Goal: Task Accomplishment & Management: Complete application form

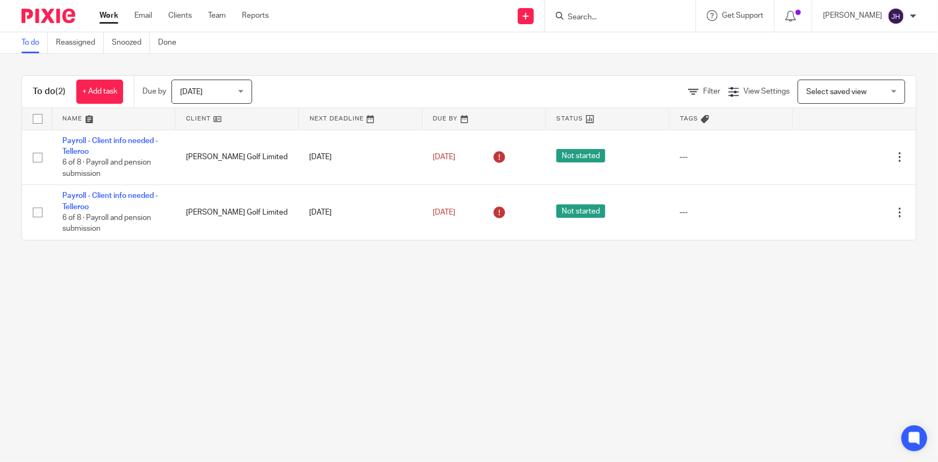
click at [633, 25] on div at bounding box center [620, 16] width 151 height 32
click at [633, 20] on input "Search" at bounding box center [615, 18] width 97 height 10
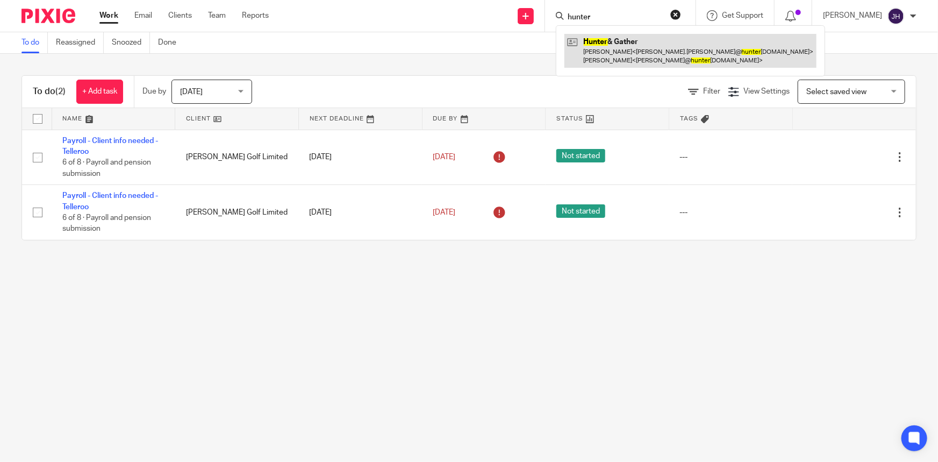
type input "hunter"
click at [649, 48] on link at bounding box center [690, 50] width 252 height 33
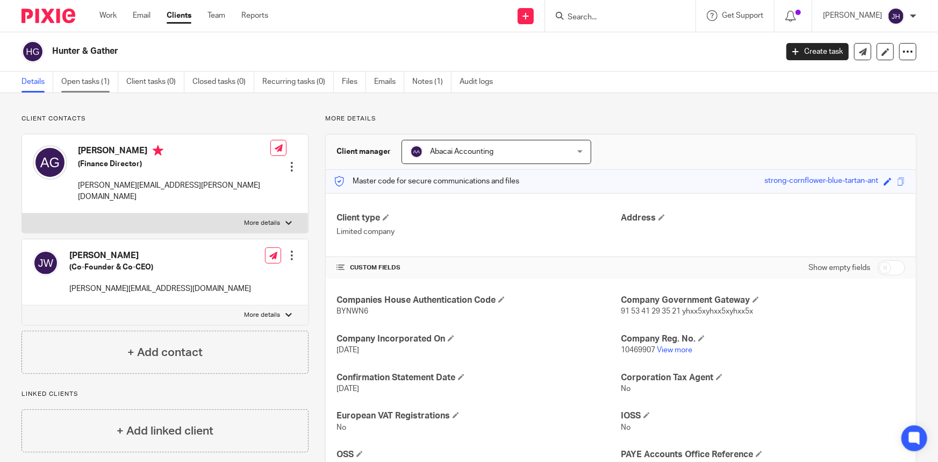
click at [85, 84] on link "Open tasks (1)" at bounding box center [89, 82] width 57 height 21
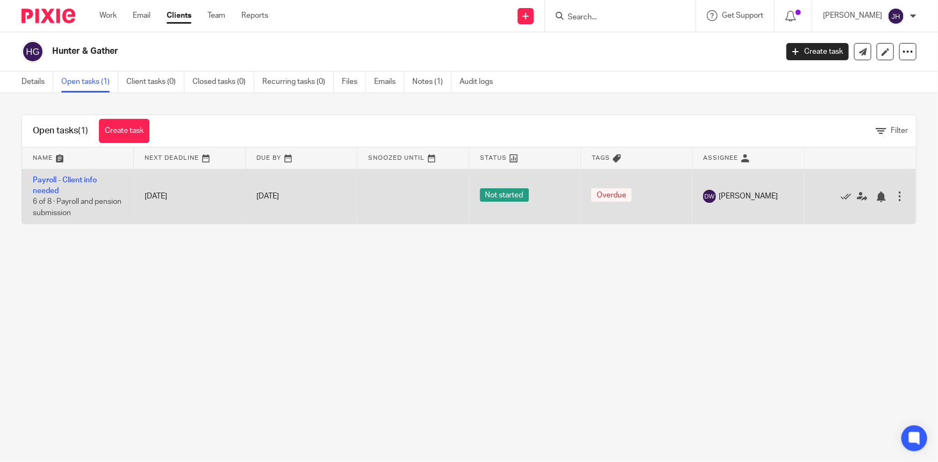
drag, startPoint x: 51, startPoint y: 184, endPoint x: 194, endPoint y: 203, distance: 143.6
click at [235, 255] on main "Hunter & Gather Create task Update from Companies House Export data Merge Archi…" at bounding box center [469, 231] width 938 height 462
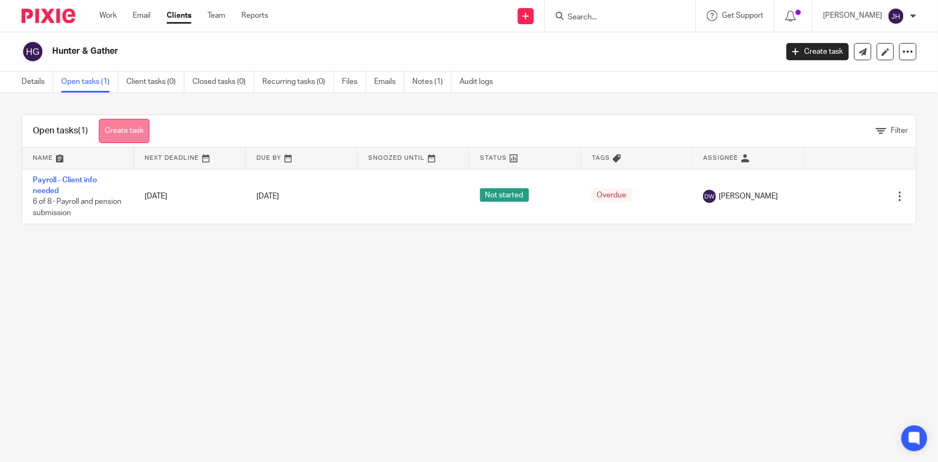
click at [137, 131] on link "Create task" at bounding box center [124, 131] width 51 height 24
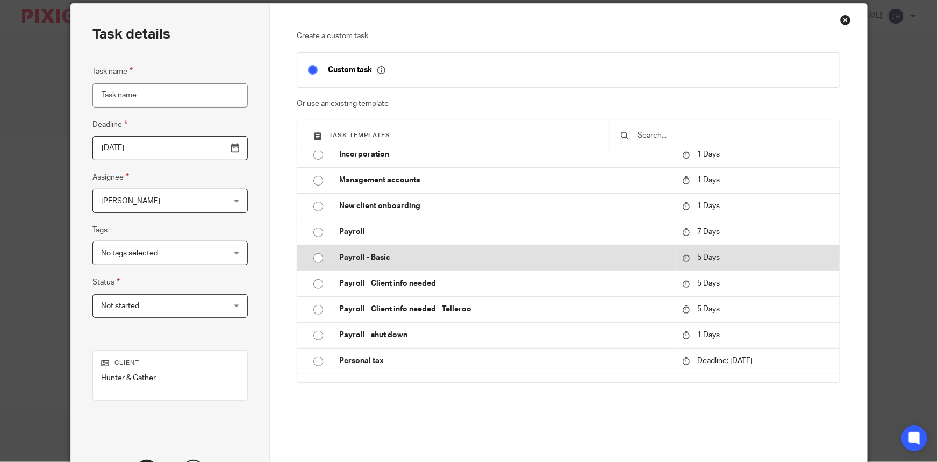
scroll to position [141, 0]
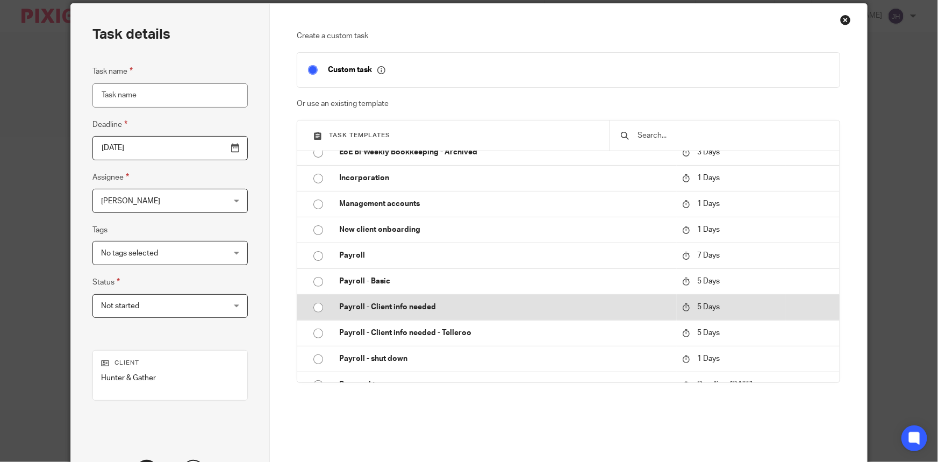
click at [419, 305] on p "Payroll - Client info needed" at bounding box center [505, 307] width 332 height 11
type input "2025-08-26"
type input "Payroll - Client info needed"
checkbox input "false"
radio input "true"
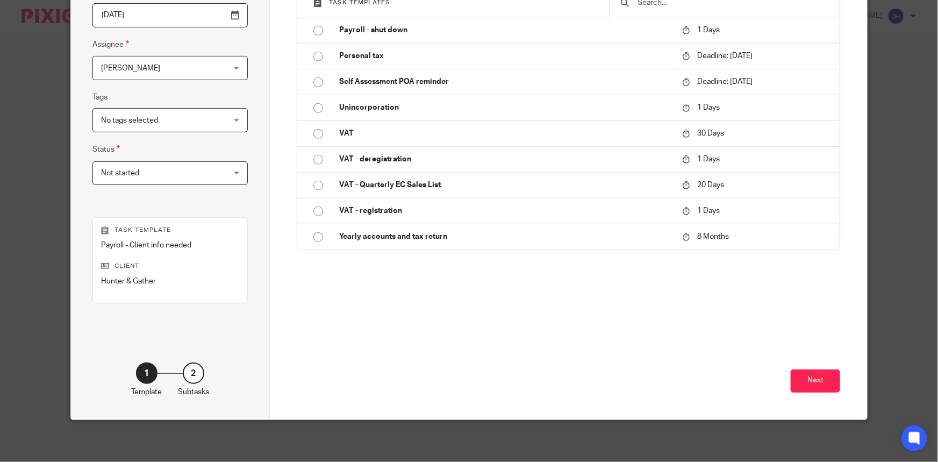
scroll to position [173, 0]
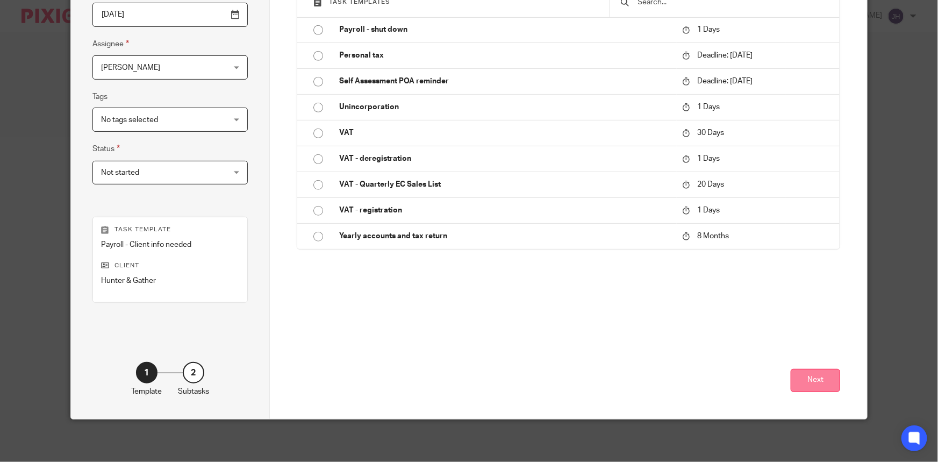
click at [815, 381] on button "Next" at bounding box center [815, 380] width 49 height 23
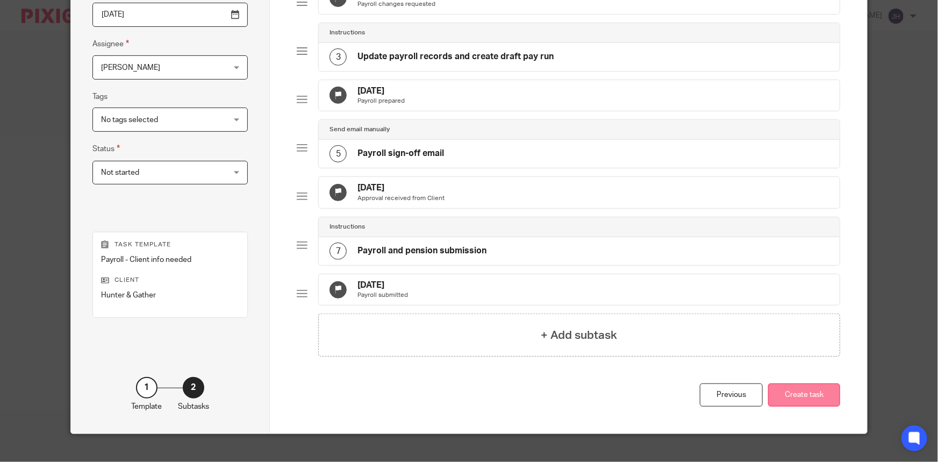
click at [806, 406] on button "Create task" at bounding box center [804, 394] width 72 height 23
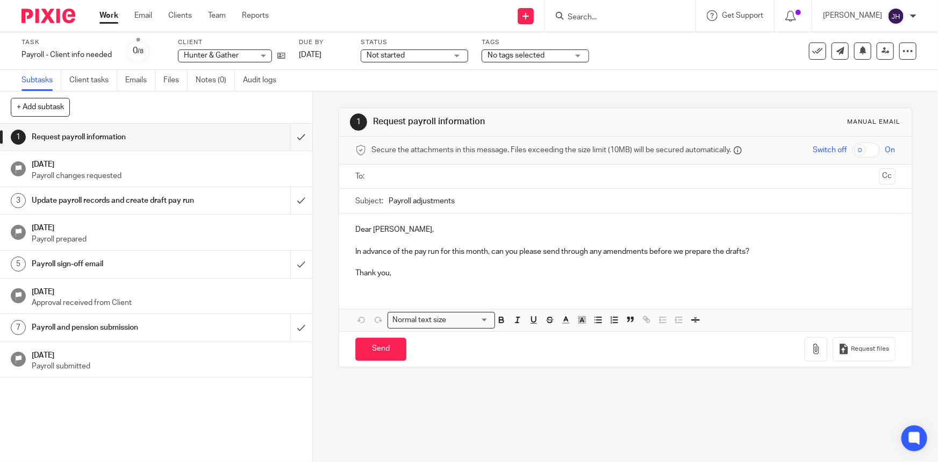
click at [293, 129] on input "submit" at bounding box center [156, 137] width 312 height 27
click at [295, 208] on input "submit" at bounding box center [156, 200] width 312 height 27
click at [281, 54] on icon at bounding box center [281, 56] width 8 height 8
click at [409, 271] on p "Thank you," at bounding box center [625, 273] width 540 height 11
click at [274, 56] on link at bounding box center [278, 55] width 13 height 11
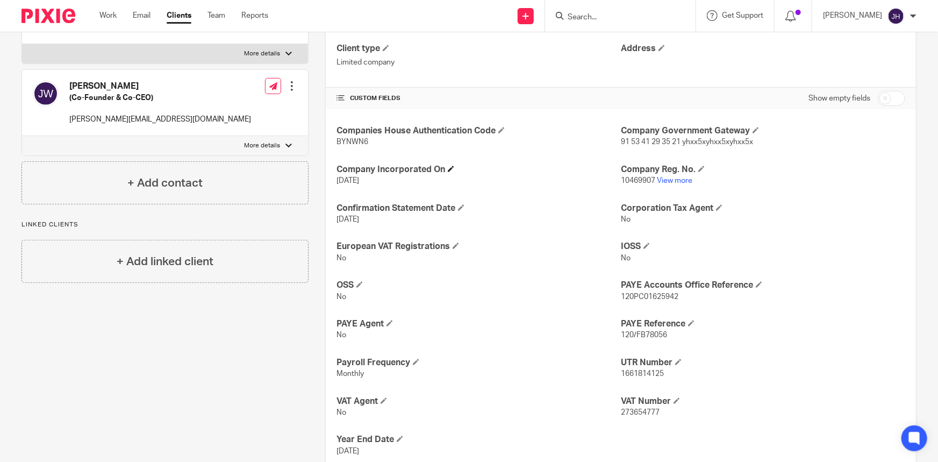
scroll to position [195, 0]
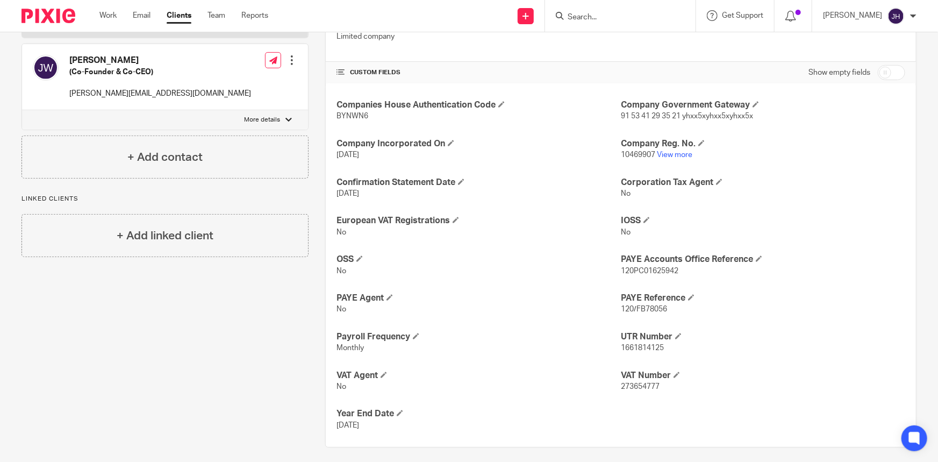
click at [723, 123] on div "Companies House Authentication Code BYNWN6 Company Government Gateway 91 53 41 …" at bounding box center [621, 264] width 590 height 363
click at [753, 104] on span at bounding box center [756, 104] width 6 height 6
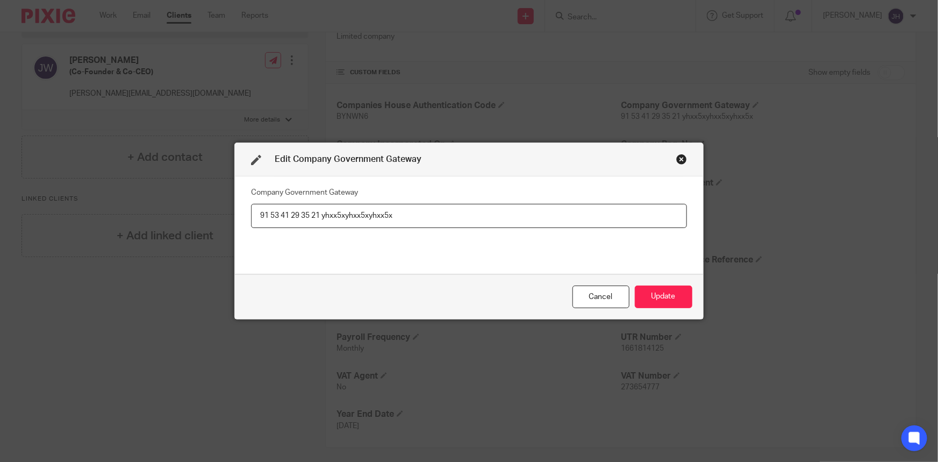
click at [310, 215] on input "91 53 41 29 35 21 yhxx5xyhxx5xyhxx5x" at bounding box center [469, 216] width 436 height 24
type input "915341293521 yhxx5xyhxx5xyhxx5x"
click at [264, 212] on input "915341293521 yhxx5xyhxx5xyhxx5x" at bounding box center [469, 216] width 436 height 24
click at [341, 220] on input "915341293521 yhxx5xyhxx5xyhxx5x" at bounding box center [469, 216] width 436 height 24
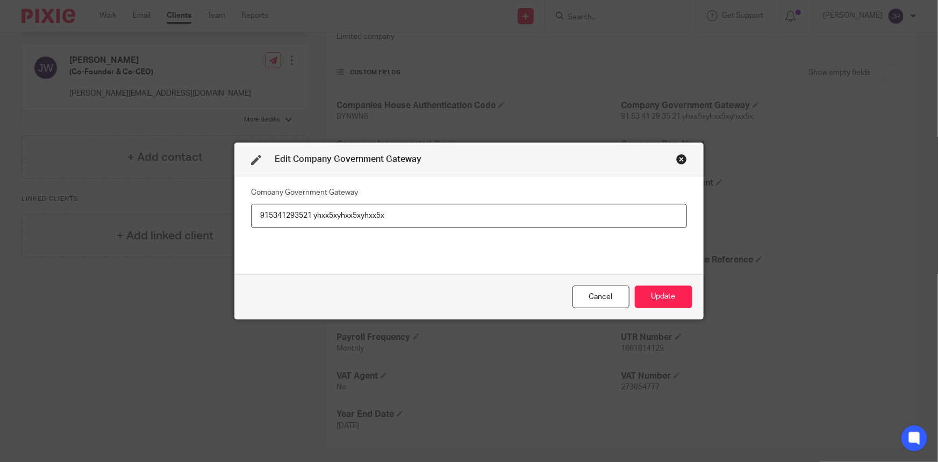
click at [341, 220] on input "915341293521 yhxx5xyhxx5xyhxx5x" at bounding box center [469, 216] width 436 height 24
click at [449, 241] on div "Company Government Gateway 915341293521 yhxx5xyhxx5xyhxx5x" at bounding box center [469, 224] width 436 height 81
click at [678, 294] on button "Update" at bounding box center [664, 296] width 58 height 23
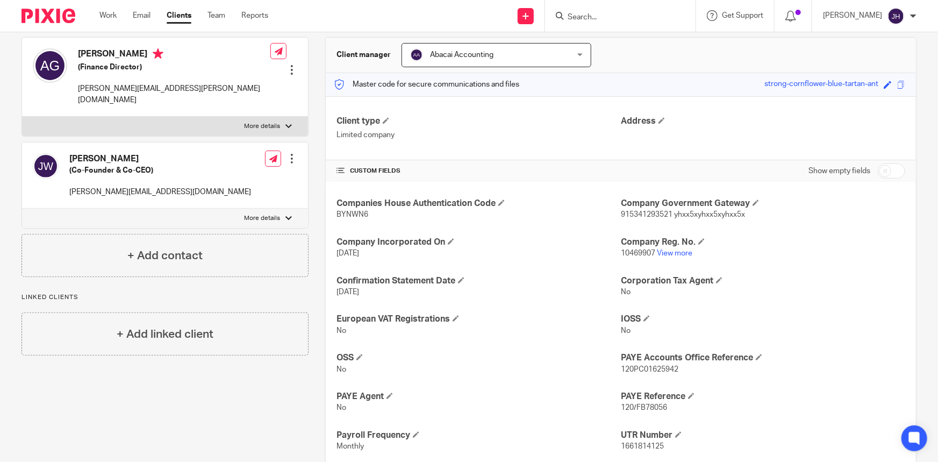
scroll to position [0, 0]
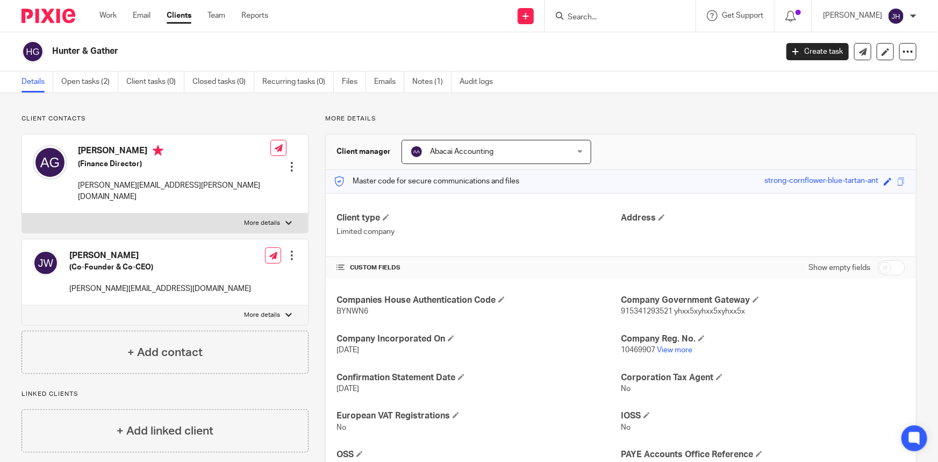
click at [881, 186] on div "Save strong-cornflower-blue-tartan-ant" at bounding box center [829, 181] width 130 height 12
click at [884, 182] on span at bounding box center [888, 181] width 8 height 8
paste input "record-door-indicate-hundred"
type input "record-door-indicate-hundred"
click at [868, 180] on link "Save" at bounding box center [868, 181] width 17 height 11
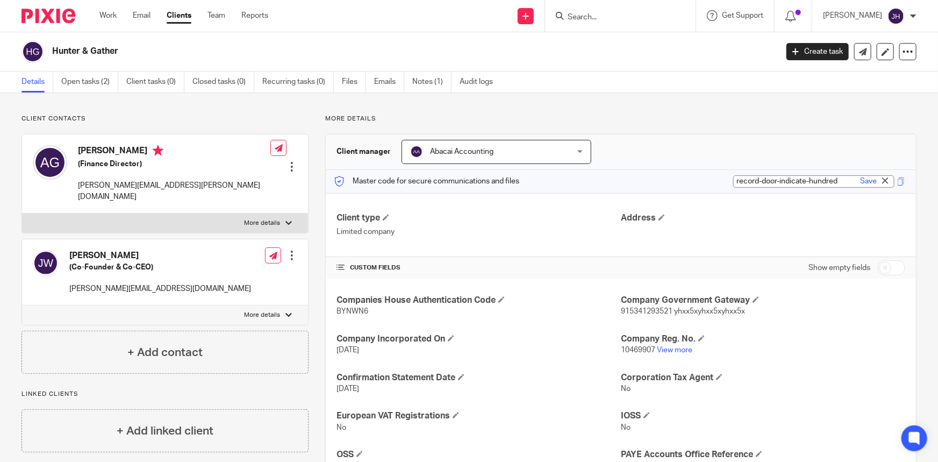
type input "record-door-indicate-hundred"
click at [851, 214] on h4 "Address" at bounding box center [763, 217] width 284 height 11
click at [892, 176] on div "record-door-indicate-hundred Save record-door-indicate-hundred" at bounding box center [842, 181] width 131 height 12
click at [897, 181] on span at bounding box center [901, 181] width 8 height 8
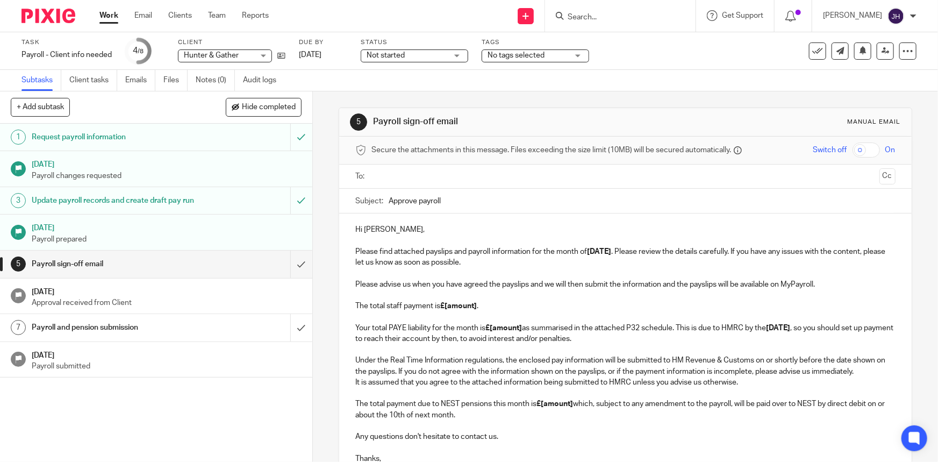
drag, startPoint x: 441, startPoint y: 205, endPoint x: 448, endPoint y: 202, distance: 7.9
click at [441, 205] on input "Approve payroll" at bounding box center [642, 201] width 506 height 24
type input "Approve payroll - August 2025"
click at [513, 298] on p "Please advise us when you have agreed the payslips and we will then submit the …" at bounding box center [625, 312] width 540 height 66
click at [472, 304] on strong "£[amount]" at bounding box center [458, 306] width 37 height 8
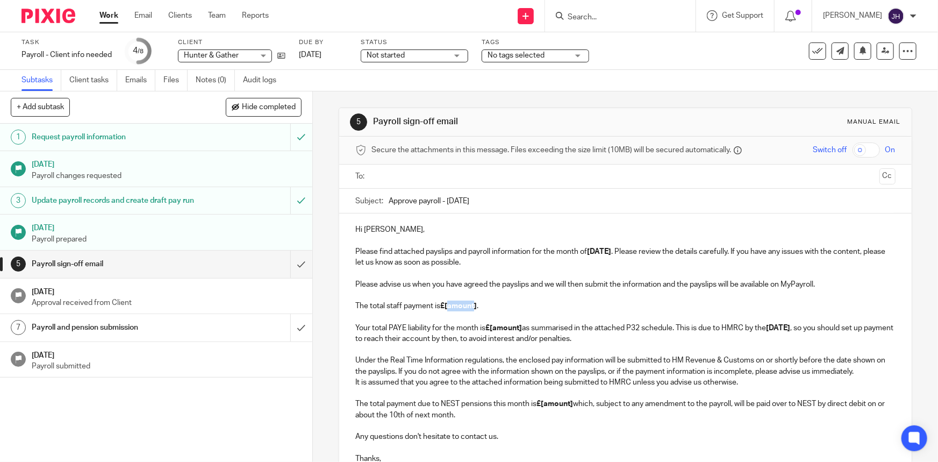
click at [472, 304] on strong "£[amount]" at bounding box center [458, 306] width 37 height 8
click at [556, 310] on p "Please advise us when you have agreed the payslips and we will then submit the …" at bounding box center [625, 312] width 540 height 66
click at [784, 291] on p "Please advise us when you have agreed the payslips and we will then submit the …" at bounding box center [625, 312] width 540 height 66
click at [842, 280] on p "Please advise us when you have agreed the payslips and we will then submit the …" at bounding box center [625, 312] width 540 height 66
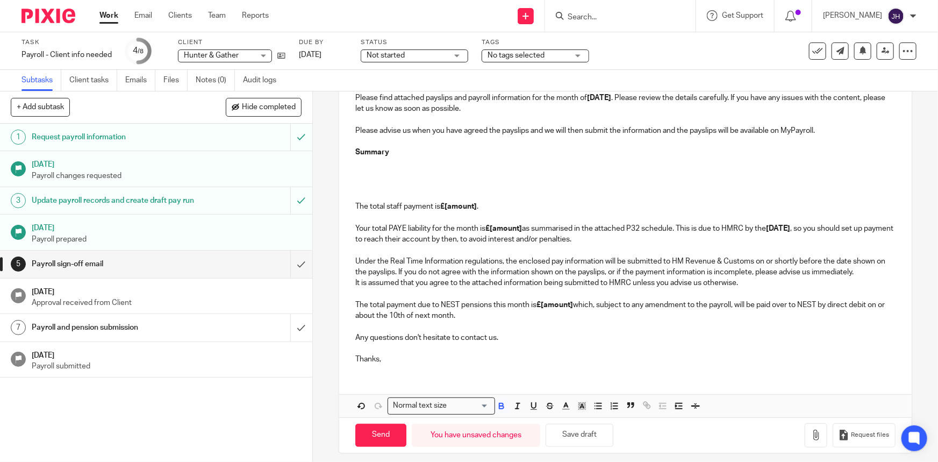
scroll to position [160, 0]
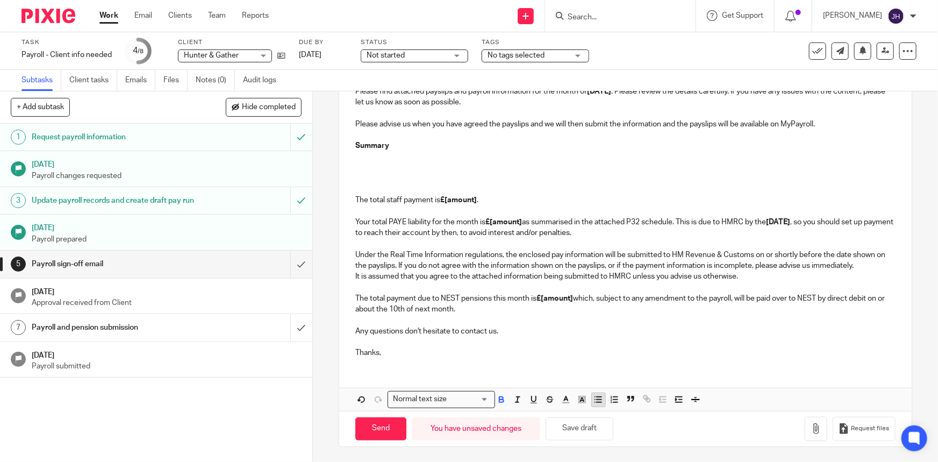
click at [597, 399] on line "button" at bounding box center [599, 399] width 5 height 0
drag, startPoint x: 441, startPoint y: 176, endPoint x: 419, endPoint y: 168, distance: 23.5
click at [440, 176] on p "The total staff payment is £[amount] . Your total PAYE liability for the month …" at bounding box center [625, 206] width 540 height 66
click at [419, 167] on p at bounding box center [625, 167] width 540 height 11
click at [412, 158] on p at bounding box center [636, 156] width 518 height 11
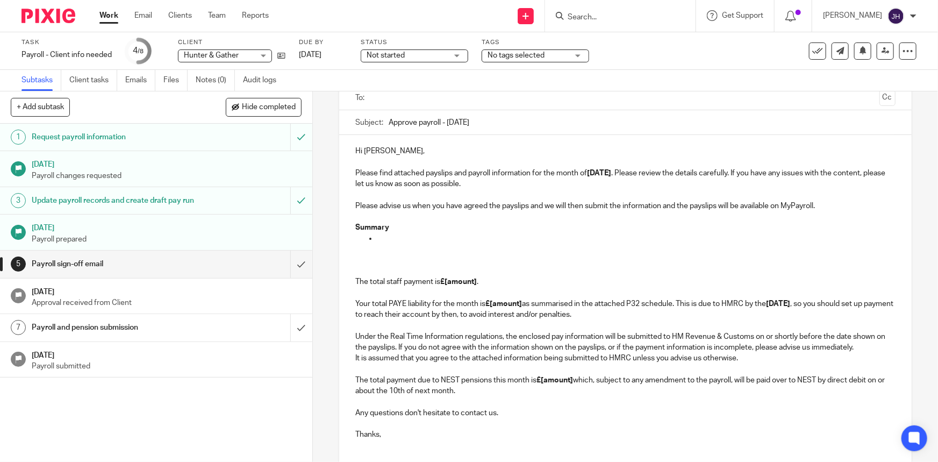
scroll to position [62, 0]
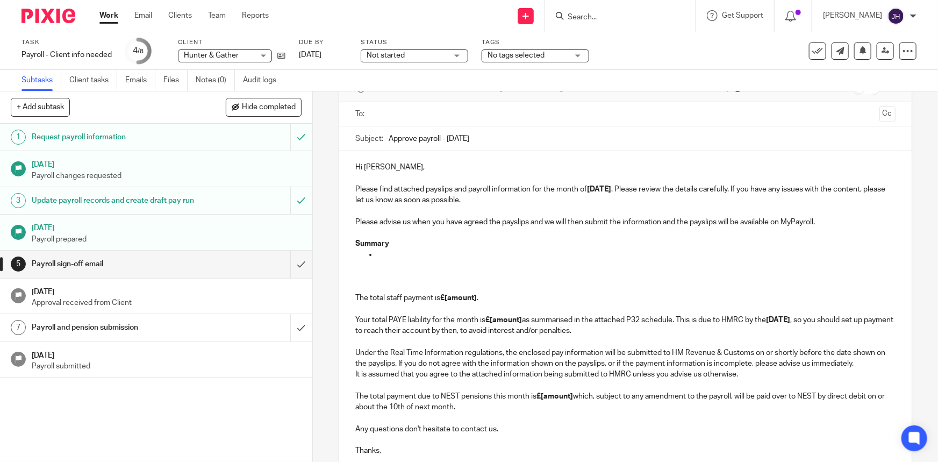
click at [366, 167] on p "Hi Alan, Please find attached payslips and payroll information for the month of…" at bounding box center [625, 184] width 540 height 44
click at [424, 258] on p at bounding box center [636, 254] width 518 height 11
drag, startPoint x: 398, startPoint y: 266, endPoint x: 398, endPoint y: 257, distance: 8.6
click at [398, 267] on p at bounding box center [625, 265] width 540 height 11
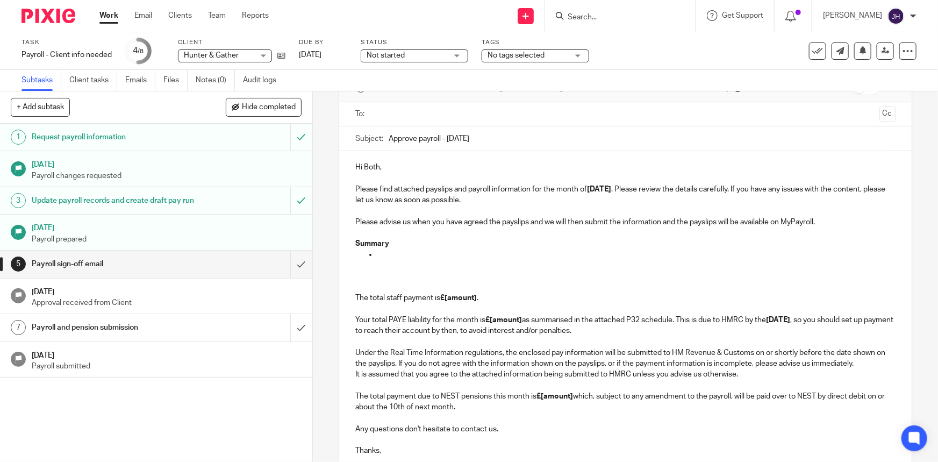
click at [398, 256] on p at bounding box center [636, 254] width 518 height 11
drag, startPoint x: 439, startPoint y: 247, endPoint x: 430, endPoint y: 251, distance: 9.6
click at [439, 246] on p "Summary" at bounding box center [625, 243] width 540 height 11
click at [430, 251] on p "Renata Baranauskaite" at bounding box center [636, 254] width 518 height 11
drag, startPoint x: 430, startPoint y: 251, endPoint x: 420, endPoint y: 255, distance: 10.6
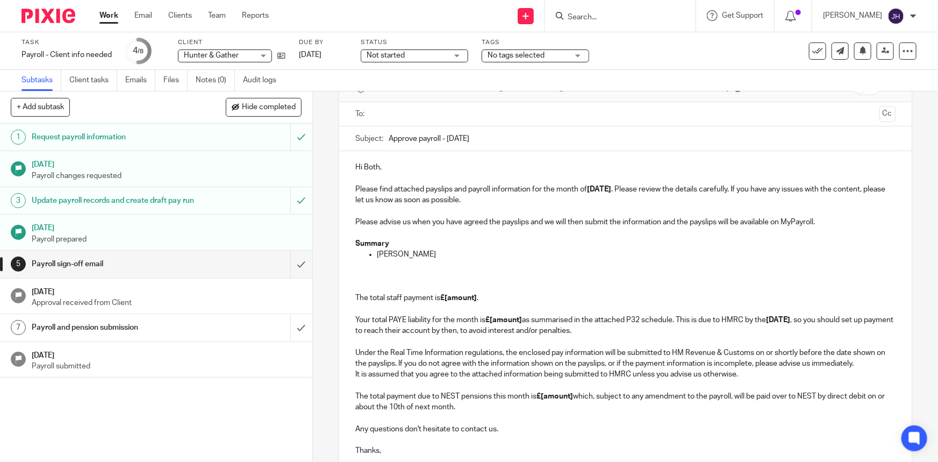
click at [388, 252] on p "Renata Baranauskaite" at bounding box center [636, 254] width 518 height 11
click at [500, 249] on p "Renata Baranauskaite has been en" at bounding box center [636, 254] width 518 height 11
click at [484, 255] on p "Renata Baranauskaite has been en" at bounding box center [636, 254] width 518 height 11
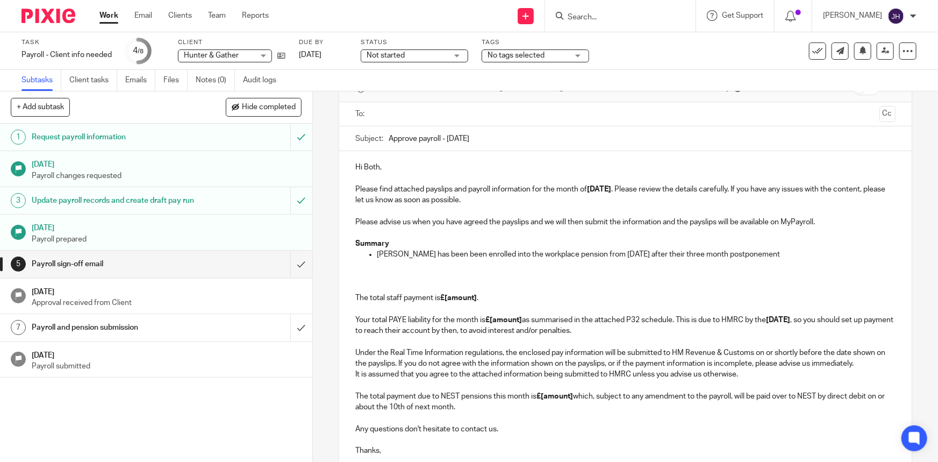
click at [484, 255] on p "Renata Baranauskaite has been been enrolled into the workplace pension from 22n…" at bounding box center [636, 254] width 518 height 11
click at [597, 257] on p "Renata Baranauskaite has been enrolled into the workplace pension from 22nd Jul…" at bounding box center [636, 254] width 518 height 11
click at [638, 258] on p "Renata Baranauskaite has been enrolled into the workplace pension from 22nd Jul…" at bounding box center [636, 254] width 518 height 11
click at [629, 254] on p "Renata Baranauskaite has been enrolled into the workplace pension from 22nd Jul…" at bounding box center [636, 254] width 518 height 11
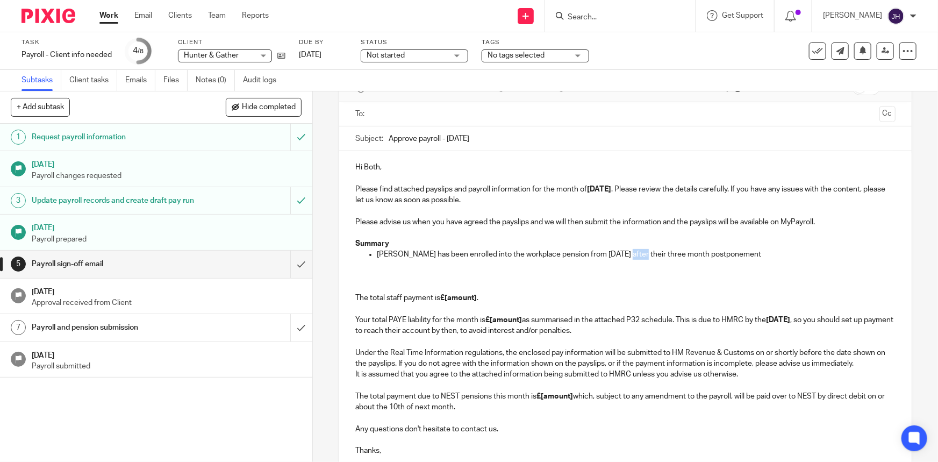
click at [629, 254] on p "Renata Baranauskaite has been enrolled into the workplace pension from 22nd Jul…" at bounding box center [636, 254] width 518 height 11
click at [658, 258] on p "Renata Baranauskaite has been enrolled into the workplace pension from 01 Aug J…" at bounding box center [636, 254] width 518 height 11
click at [668, 252] on p "Renata Baranauskaite has been enrolled into the workplace pension from 01 Aug a…" at bounding box center [636, 254] width 518 height 11
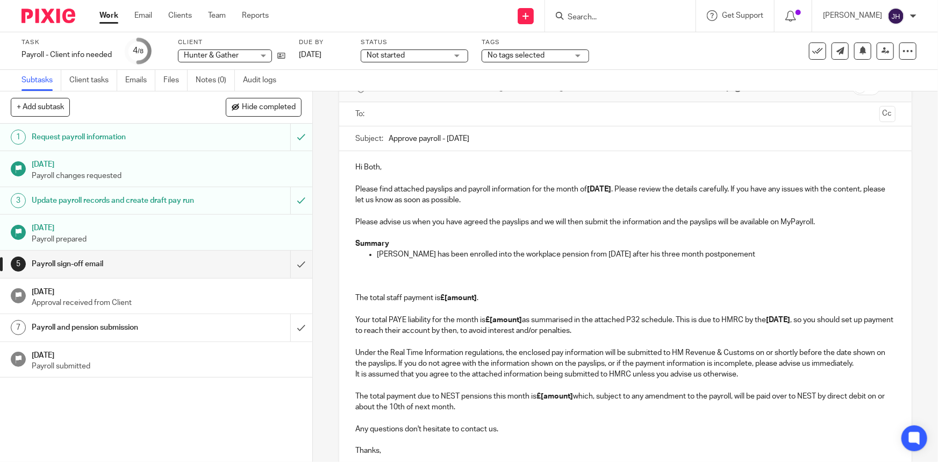
click at [668, 251] on p "Renata Baranauskaite has been enrolled into the workplace pension from 01 Aug a…" at bounding box center [636, 254] width 518 height 11
click at [791, 258] on p "Renata Baranauskaite has been enrolled into the workplace pension from 01 Aug a…" at bounding box center [636, 254] width 518 height 11
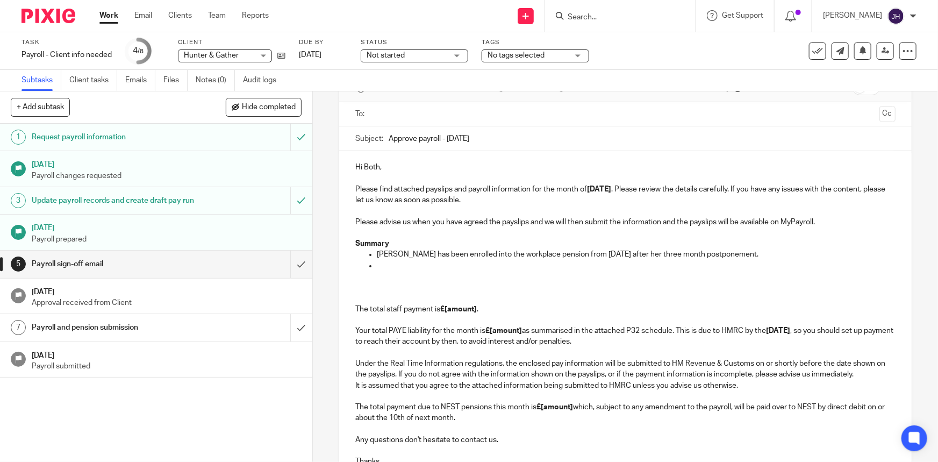
click at [394, 276] on p at bounding box center [625, 276] width 540 height 11
click at [392, 263] on p at bounding box center [636, 265] width 518 height 11
click at [624, 252] on p "Renata Baranauskaite has been enrolled into the workplace pension from 01 Aug a…" at bounding box center [636, 254] width 518 height 11
click at [683, 265] on p "The following employees have received an salary increase, effective as of 1st A…" at bounding box center [636, 265] width 518 height 11
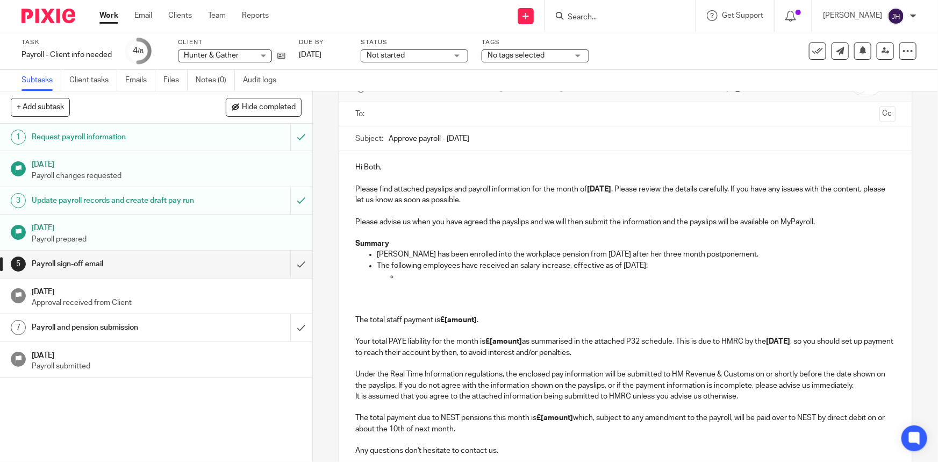
drag, startPoint x: 580, startPoint y: 294, endPoint x: 532, endPoint y: 287, distance: 47.8
click at [580, 294] on p "The total staff payment is £[amount] . Your total PAYE liability for the month …" at bounding box center [625, 325] width 540 height 66
click at [471, 273] on p at bounding box center [646, 276] width 497 height 11
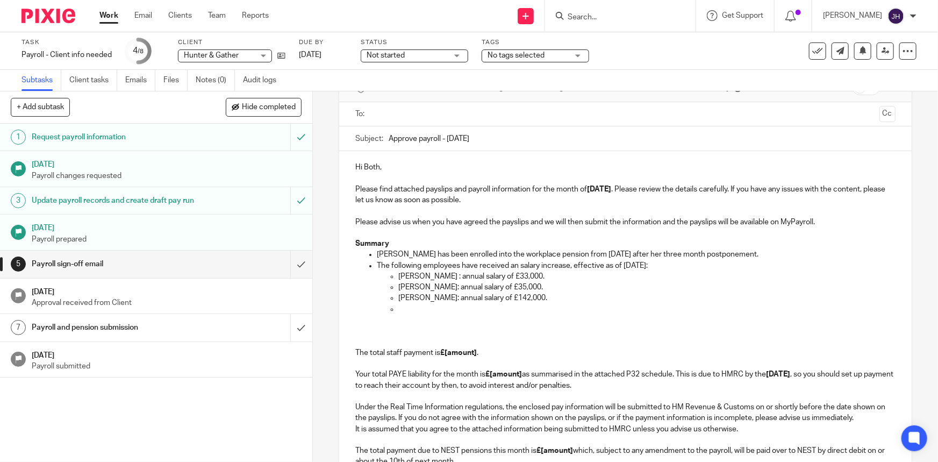
click at [419, 312] on p at bounding box center [646, 309] width 497 height 11
click at [504, 299] on p "Ian Wilkinson: annual salary of £142,000." at bounding box center [646, 297] width 497 height 11
click at [537, 297] on p "Ian Wilkinson: annual salary of £142,000." at bounding box center [646, 297] width 497 height 11
click at [425, 305] on p at bounding box center [646, 309] width 497 height 11
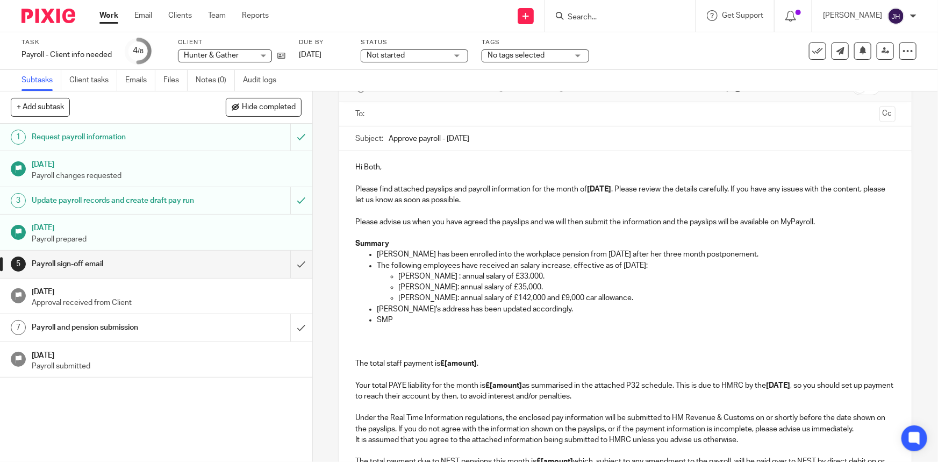
click at [427, 329] on p at bounding box center [625, 330] width 540 height 11
click at [410, 320] on p "SMP" at bounding box center [636, 319] width 518 height 11
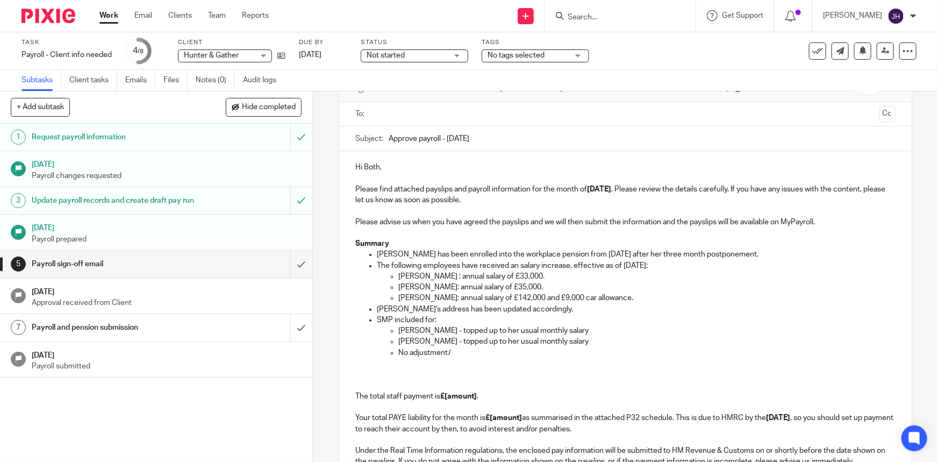
click at [435, 344] on p "Zoe Tottle - topped up to her usual monthly salary" at bounding box center [646, 341] width 497 height 11
click at [471, 348] on p "No adjustment/" at bounding box center [646, 352] width 497 height 11
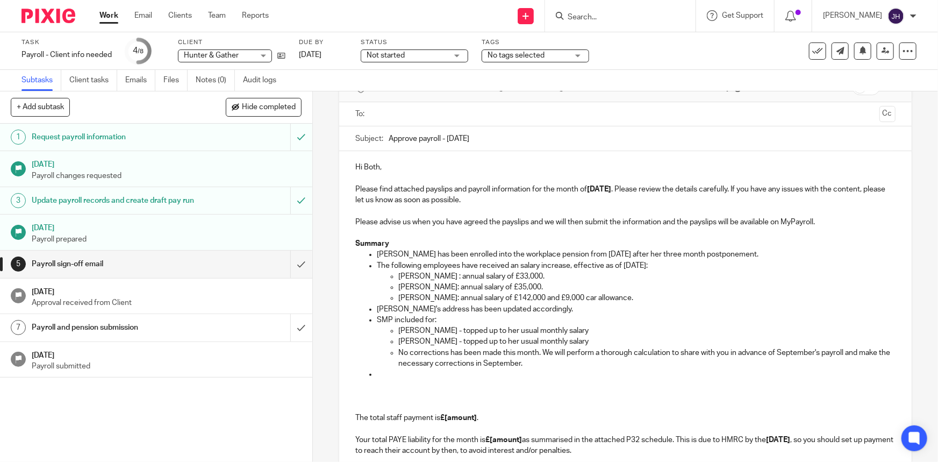
click at [431, 371] on p at bounding box center [636, 374] width 518 height 11
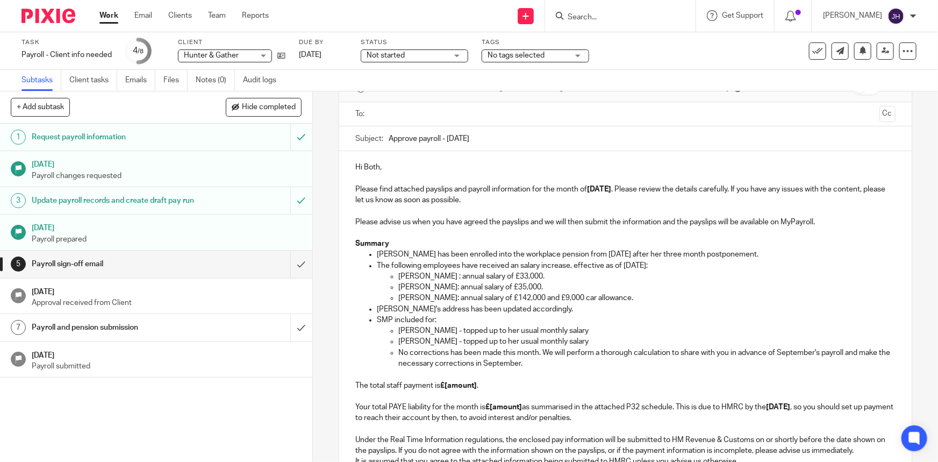
click at [427, 375] on p "The total staff payment is £[amount] . Your total PAYE liability for the month …" at bounding box center [625, 396] width 540 height 54
click at [450, 384] on strong "£[amount]" at bounding box center [458, 386] width 37 height 8
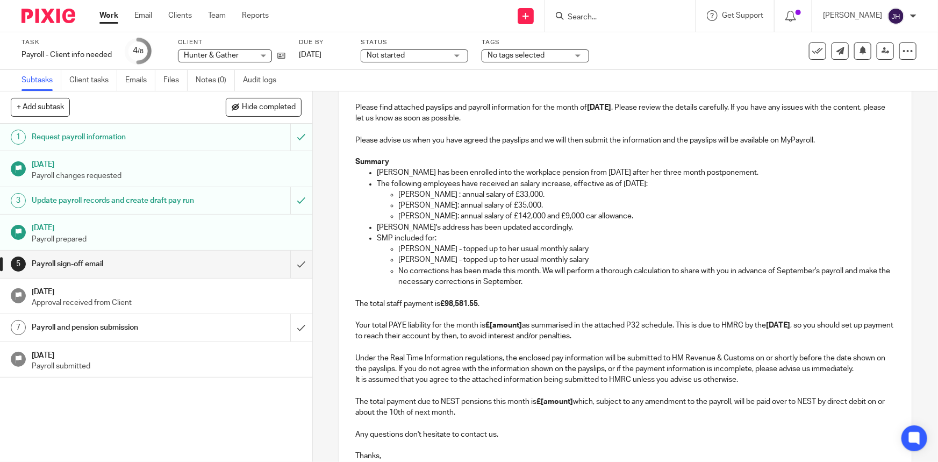
scroll to position [160, 0]
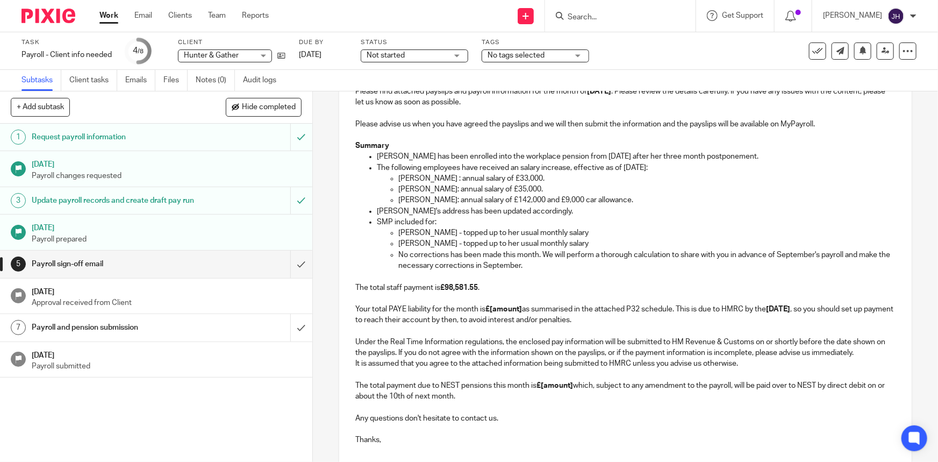
click at [510, 325] on p "The total staff payment is £98,581.55 . Your total PAYE liability for the month…" at bounding box center [625, 298] width 540 height 54
click at [499, 308] on strong "£[amount]" at bounding box center [503, 309] width 37 height 8
click at [549, 385] on strong "£[amount]" at bounding box center [555, 386] width 37 height 8
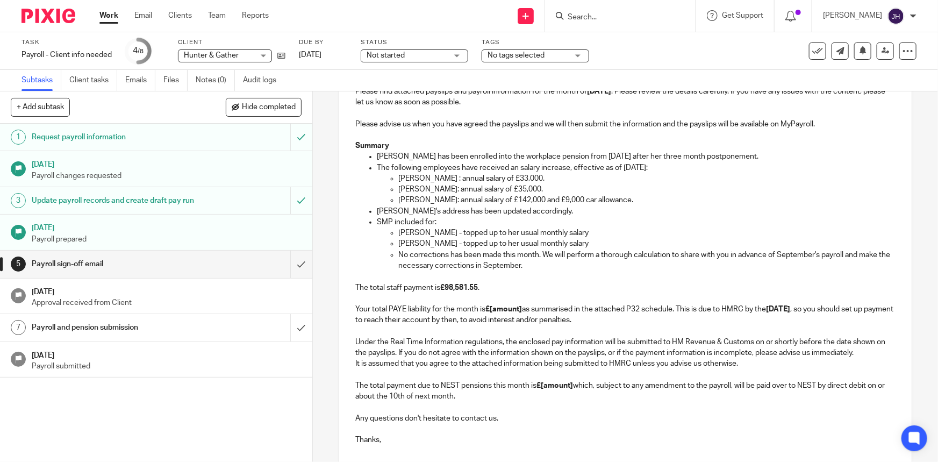
click at [487, 322] on p "The total staff payment is £98,581.55 . Your total PAYE liability for the month…" at bounding box center [625, 298] width 540 height 54
click at [559, 387] on strong "£[amount]" at bounding box center [555, 386] width 37 height 8
click at [559, 387] on strong "£4,571.60" at bounding box center [553, 386] width 33 height 8
click at [607, 391] on p "It is assumed that you agree to the attached information being submitted to HMR…" at bounding box center [625, 380] width 540 height 44
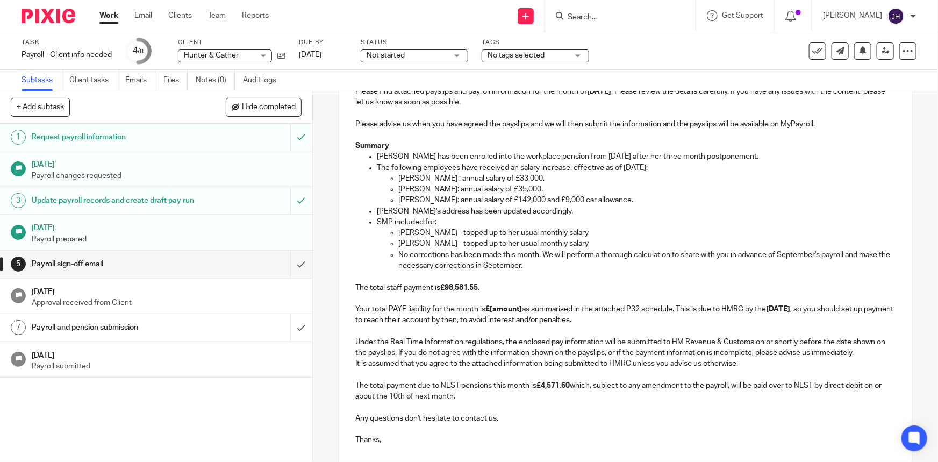
click at [538, 309] on p "The total staff payment is £98,581.55 . Your total PAYE liability for the month…" at bounding box center [625, 298] width 540 height 54
click at [510, 305] on strong "£[amount]" at bounding box center [503, 309] width 37 height 8
click at [668, 328] on p "Under the Real Time Information regulations, the enclosed pay information will …" at bounding box center [625, 342] width 540 height 33
click at [776, 389] on p "It is assumed that you agree to the attached information being submitted to HMR…" at bounding box center [625, 380] width 540 height 44
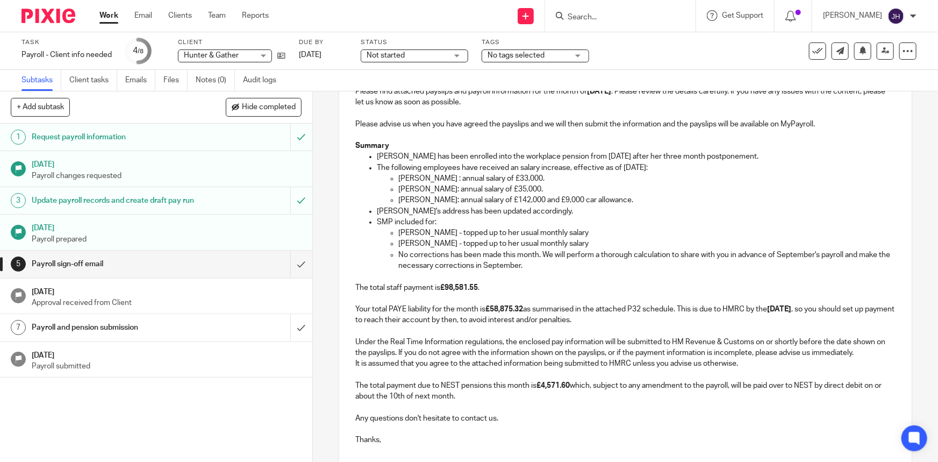
click at [548, 403] on p "Any questions don't hesitate to contact us." at bounding box center [625, 413] width 540 height 22
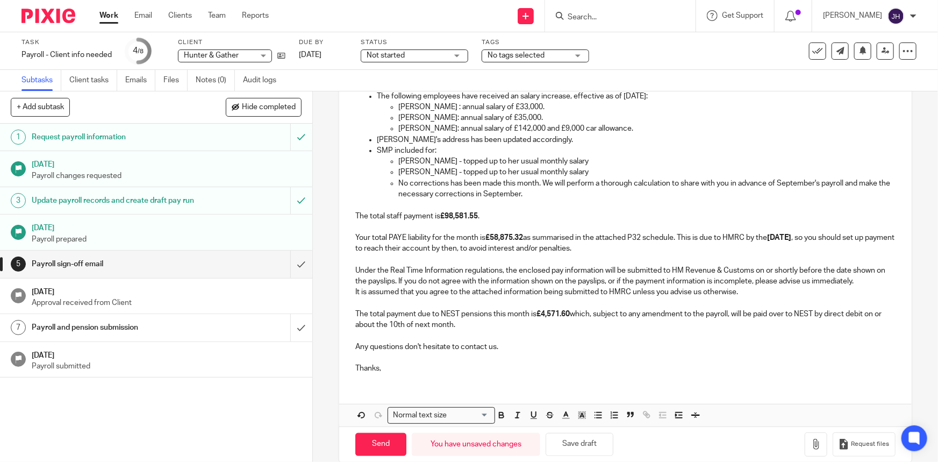
scroll to position [247, 0]
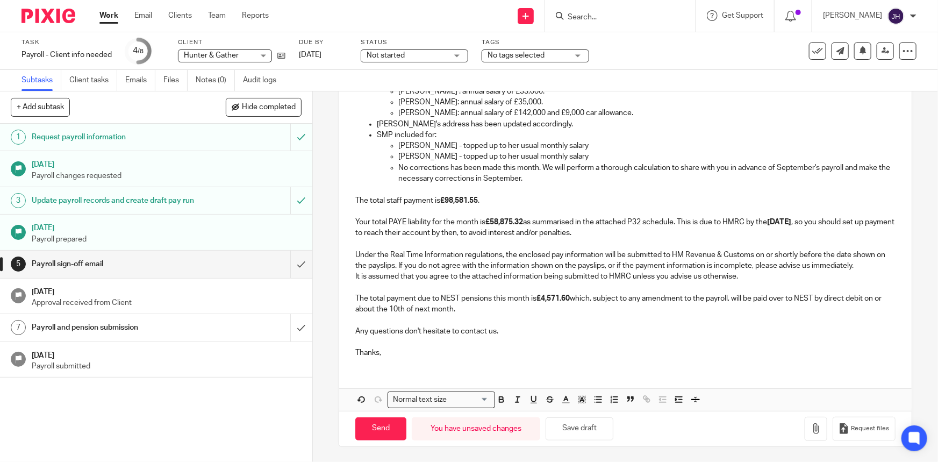
click at [544, 337] on p "Thanks," at bounding box center [625, 348] width 540 height 22
click at [491, 359] on div "Hi Both, Please find attached payslips and payroll information for the month of…" at bounding box center [625, 166] width 572 height 400
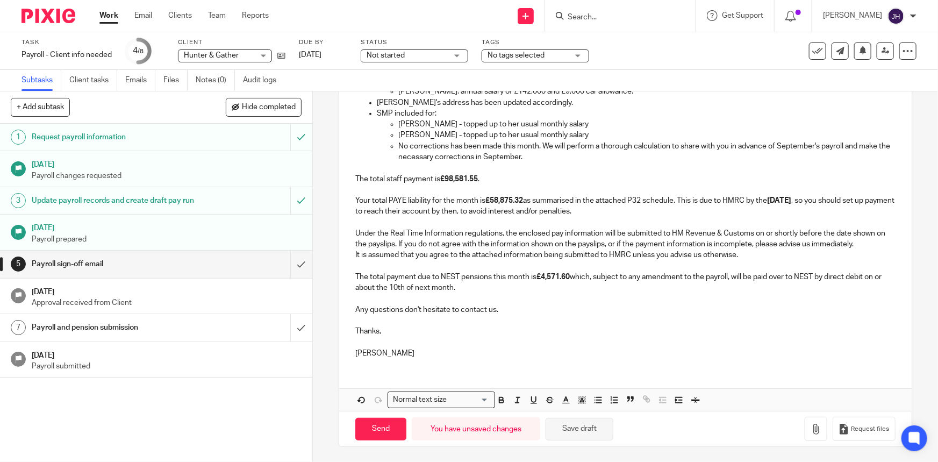
click at [586, 429] on button "Save draft" at bounding box center [580, 429] width 68 height 23
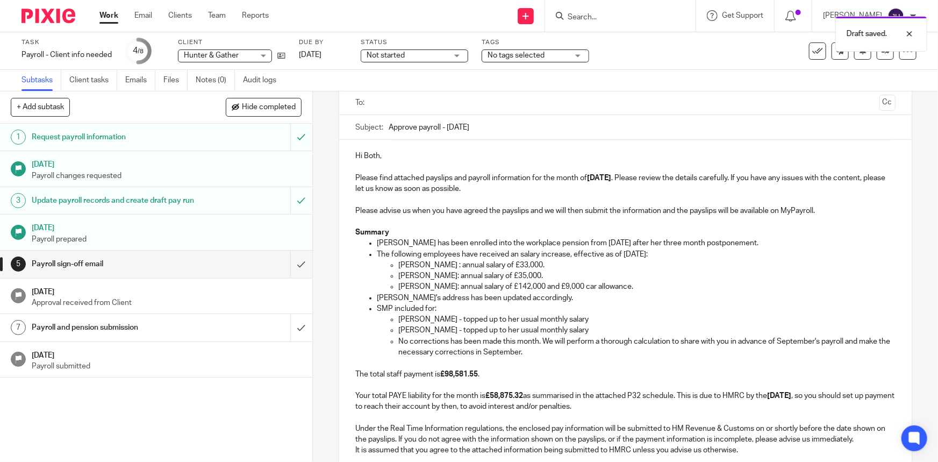
click at [620, 303] on p "SMP included for:" at bounding box center [636, 308] width 518 height 11
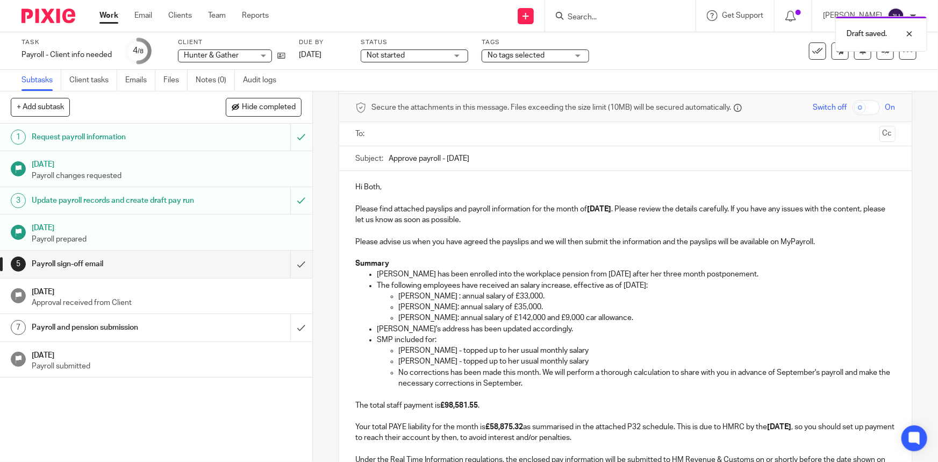
scroll to position [25, 0]
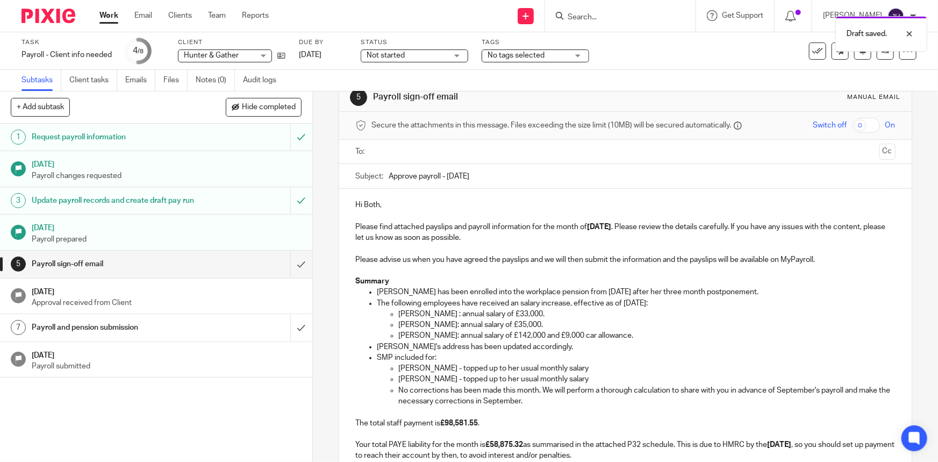
click at [425, 160] on div at bounding box center [626, 152] width 506 height 24
click at [516, 287] on p "Renata Baranauskaite has been enrolled into the workplace pension from 1st Augu…" at bounding box center [636, 292] width 518 height 11
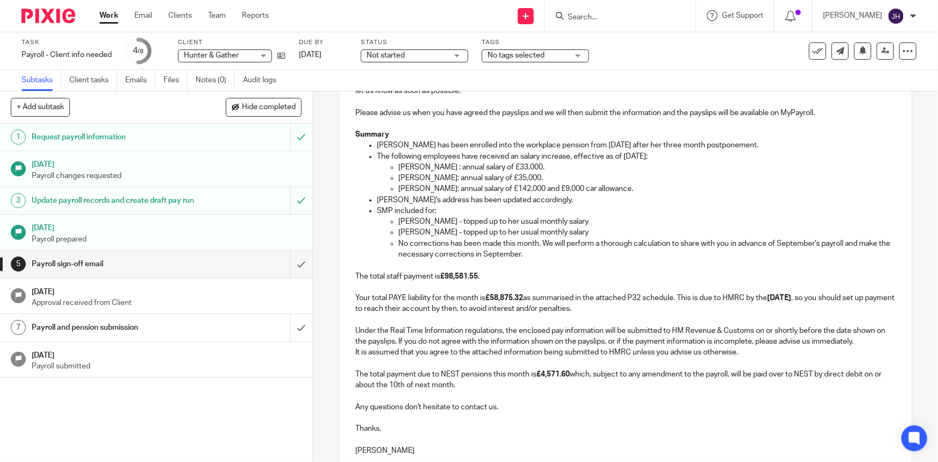
click at [521, 303] on p "The total staff payment is £98,581.55 . Your total PAYE liability for the month…" at bounding box center [625, 287] width 540 height 54
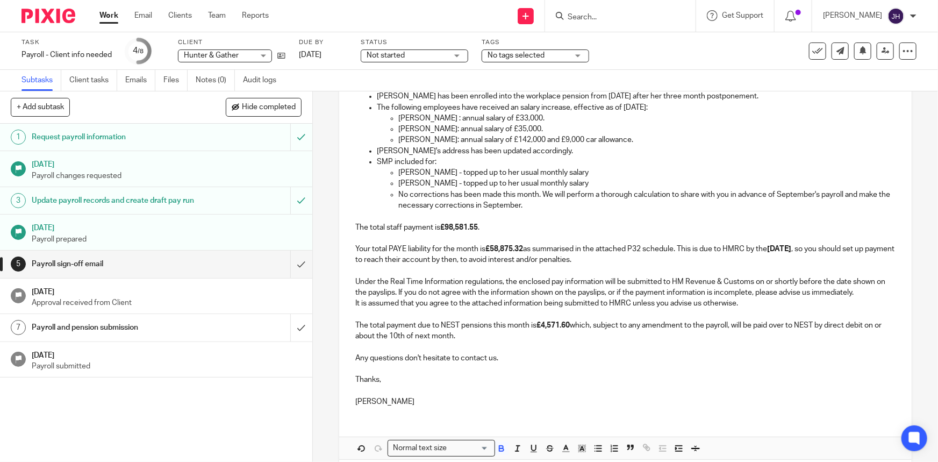
click at [632, 315] on p "It is assumed that you agree to the attached information being submitted to HMR…" at bounding box center [625, 320] width 540 height 44
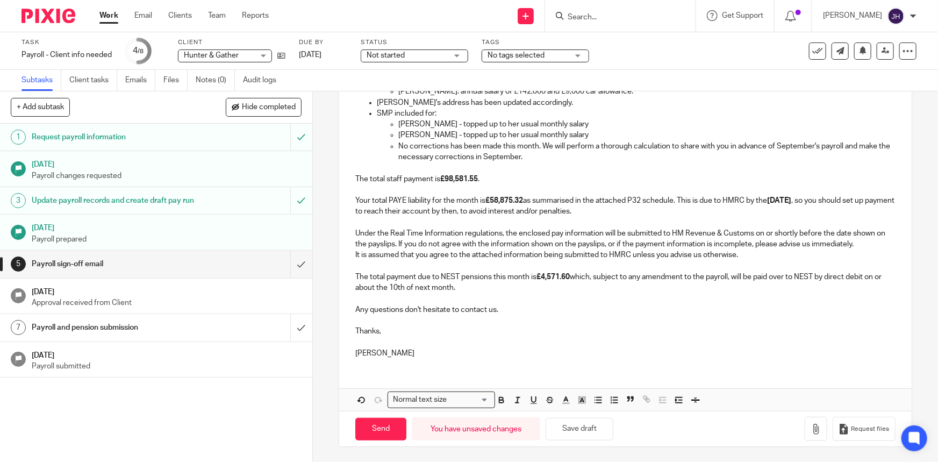
click at [612, 285] on p "It is assumed that you agree to the attached information being submitted to HMR…" at bounding box center [625, 271] width 540 height 44
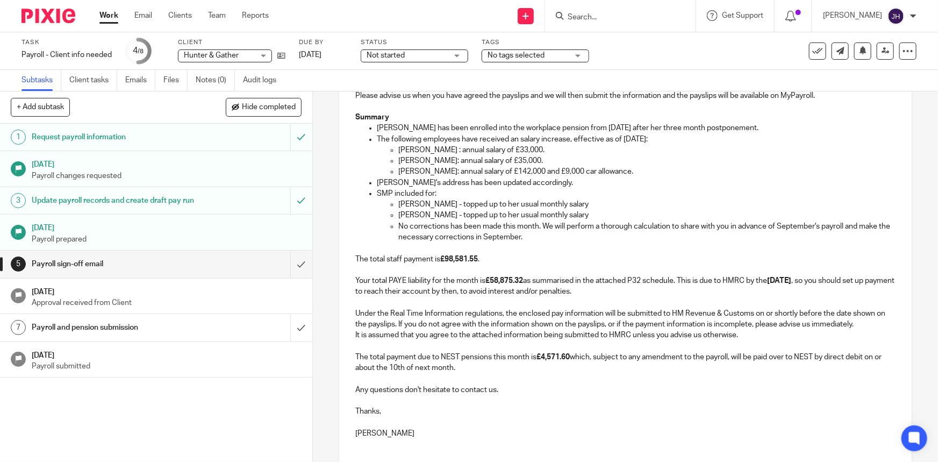
scroll to position [171, 0]
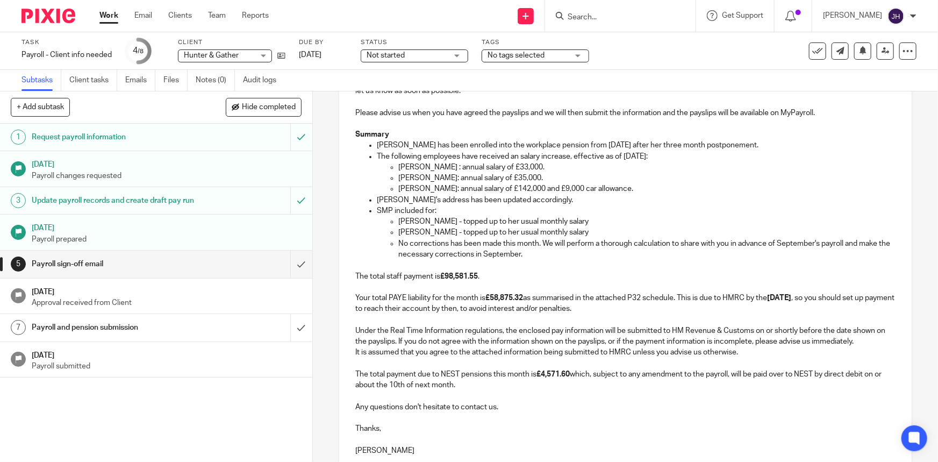
click at [545, 351] on p "It is assumed that you agree to the attached information being submitted to HMR…" at bounding box center [625, 369] width 540 height 44
drag, startPoint x: 554, startPoint y: 287, endPoint x: 561, endPoint y: 264, distance: 23.1
click at [554, 287] on p "The total staff payment is £98,581.55 . Your total PAYE liability for the month…" at bounding box center [625, 287] width 540 height 54
click at [575, 230] on p "Zoe Tottle - topped up to her usual monthly salary" at bounding box center [646, 232] width 497 height 11
click at [596, 197] on p "Amber's address has been updated accordingly." at bounding box center [636, 200] width 518 height 11
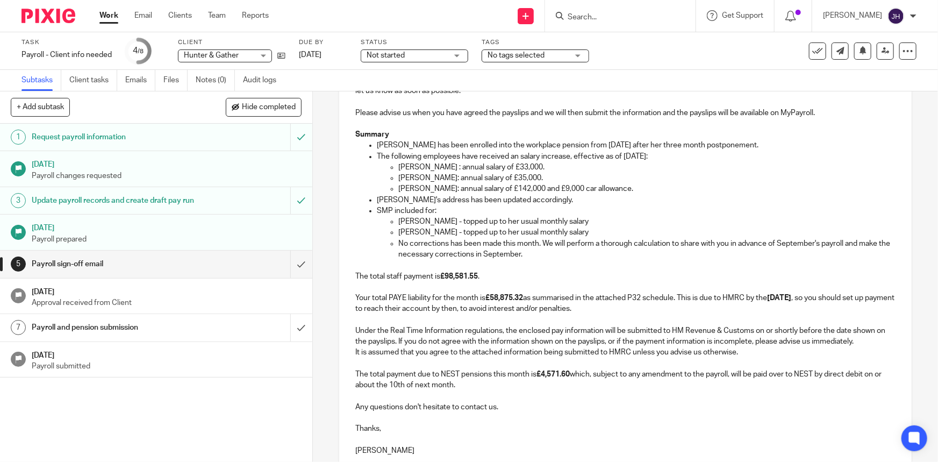
click at [635, 188] on p "Ian Wilkinson: annual salary of £142,000 and £9,000 car allowance." at bounding box center [646, 188] width 497 height 11
click at [637, 190] on p "Ian Wilkinson: annual salary of £142,000 and £9,000 car allowance." at bounding box center [646, 188] width 497 height 11
click at [619, 190] on p "Ian Wilkinson: annual salary of £142,000 and £9,000 car allowance." at bounding box center [646, 188] width 497 height 11
click at [614, 192] on p "Ian Wilkinson: annual salary of £142,000 and £9,000 car allowance." at bounding box center [646, 188] width 497 height 11
click at [440, 165] on p "Lea Rangl : annual salary of £33,000." at bounding box center [646, 167] width 497 height 11
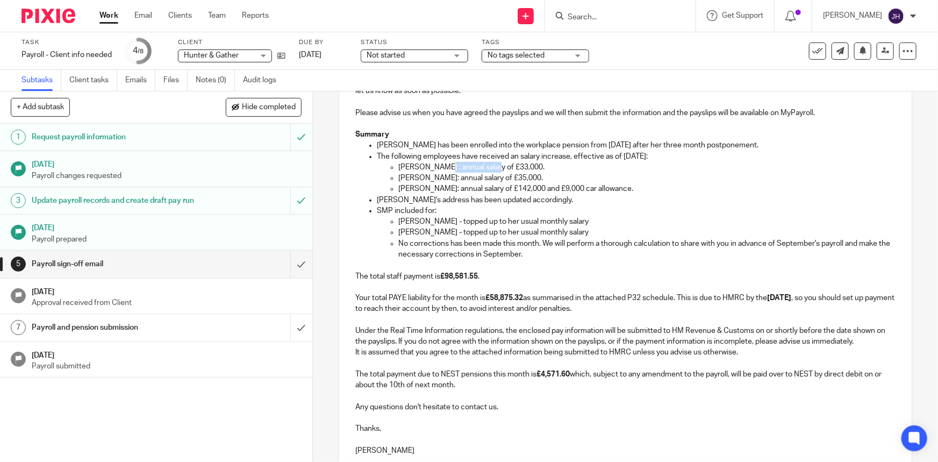
drag, startPoint x: 440, startPoint y: 165, endPoint x: 485, endPoint y: 167, distance: 44.7
click at [485, 167] on p "Lea Rangl : annual salary of £33,000." at bounding box center [646, 167] width 497 height 11
click at [459, 178] on p "Mariah Bickers: annual salary of £35,000." at bounding box center [646, 178] width 497 height 11
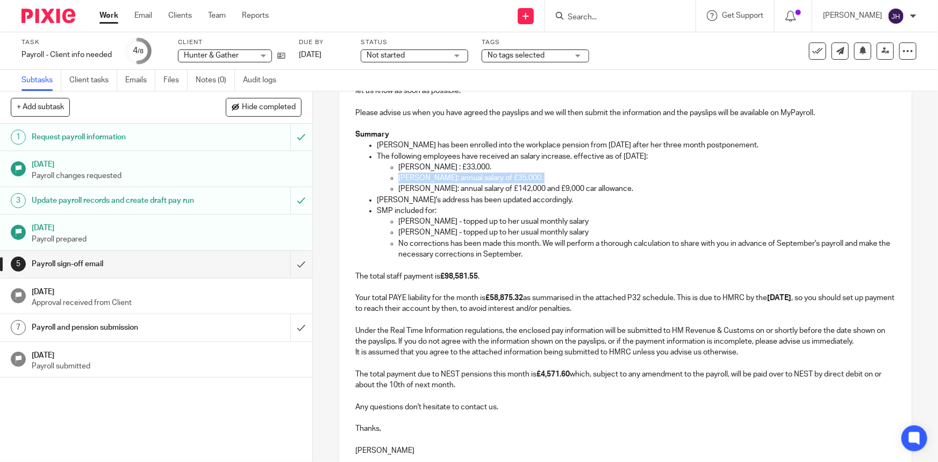
click at [459, 178] on p "Mariah Bickers: annual salary of £35,000." at bounding box center [646, 178] width 497 height 11
click at [514, 178] on p "Mariah Bickers: annual salary of £35,000." at bounding box center [646, 178] width 497 height 11
drag, startPoint x: 503, startPoint y: 180, endPoint x: 450, endPoint y: 180, distance: 52.7
click at [450, 180] on p "Mariah Bickers: annual salary of £35,000." at bounding box center [646, 178] width 497 height 11
click at [452, 190] on p "Ian Wilkinson: annual salary of £142,000 and £9,000 car allowance." at bounding box center [646, 188] width 497 height 11
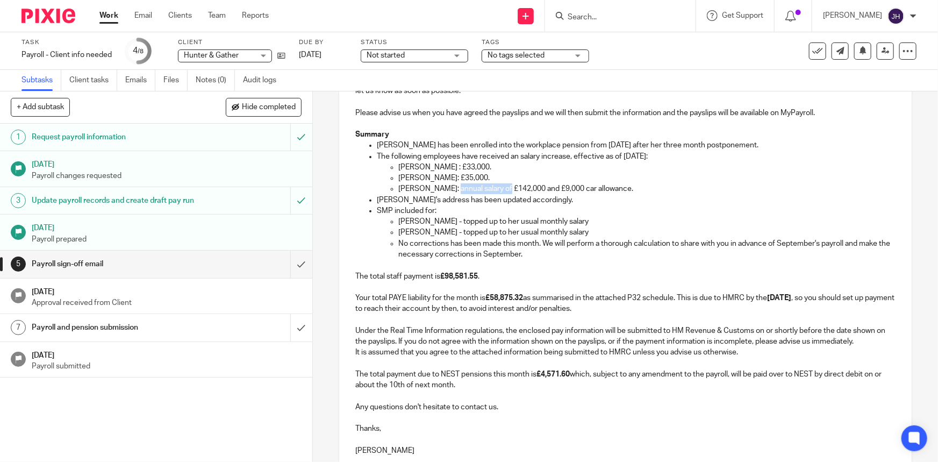
drag, startPoint x: 452, startPoint y: 190, endPoint x: 492, endPoint y: 191, distance: 40.3
click at [492, 191] on p "Ian Wilkinson: annual salary of £142,000 and £9,000 car allowance." at bounding box center [646, 188] width 497 height 11
click at [517, 158] on p "The following employees have received an salary increase, effective as of 1st A…" at bounding box center [636, 156] width 518 height 11
click at [460, 197] on p "Amber's address has been updated accordingly." at bounding box center [636, 200] width 518 height 11
click at [447, 191] on p "Ian Wilkinson: £142,000 and £9,000 car allowance." at bounding box center [646, 188] width 497 height 11
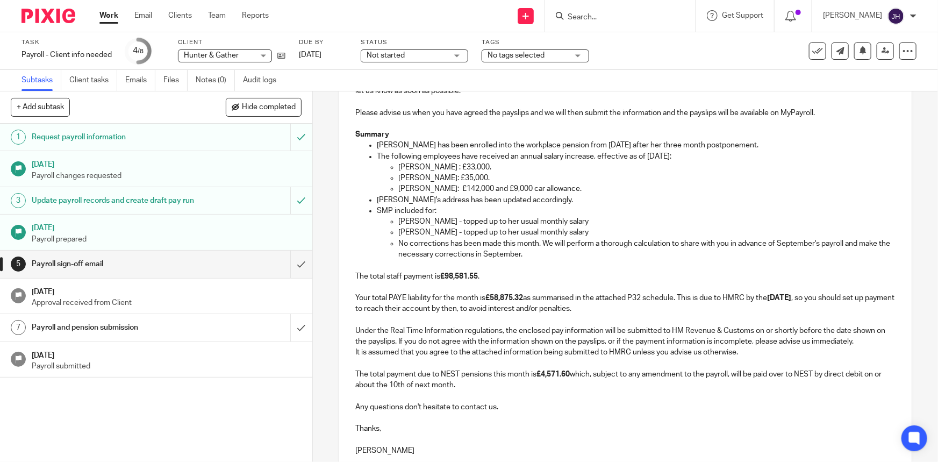
click at [444, 190] on p "Ian Wilkinson: £142,000 and £9,000 car allowance." at bounding box center [646, 188] width 497 height 11
click at [495, 188] on p "Ian Wilkinson: £142,000 and £9,000 car allowance." at bounding box center [646, 188] width 497 height 11
click at [519, 188] on p "Ian Wilkinson: £142,000 and £9,000 car allowance." at bounding box center [646, 188] width 497 height 11
click at [543, 186] on p "Ian Wilkinson: £142,000 and £9,000 car allowance." at bounding box center [646, 188] width 497 height 11
click at [563, 189] on p "Ian Wilkinson: £142,000 and £9,000 car allowance." at bounding box center [646, 188] width 497 height 11
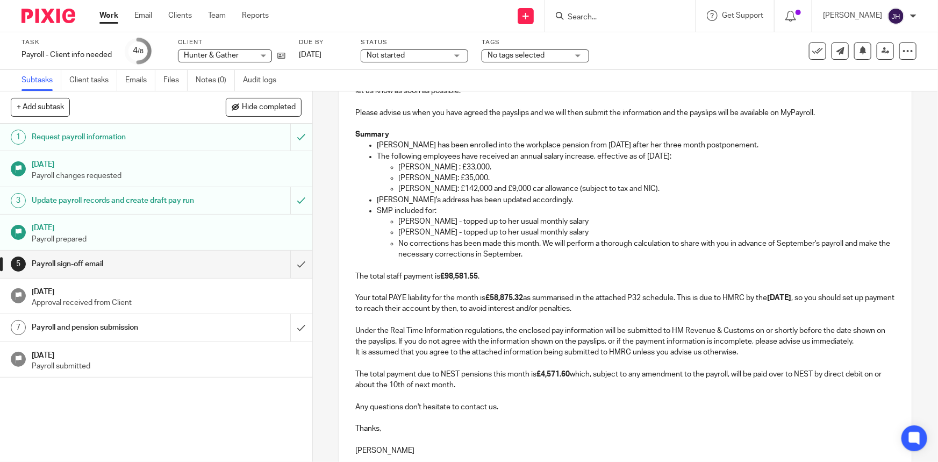
click at [586, 226] on p "Amy Moring - topped up to her usual monthly salary" at bounding box center [646, 221] width 497 height 11
click at [546, 268] on p "The total staff payment is £98,581.55 . Your total PAYE liability for the month…" at bounding box center [625, 287] width 540 height 54
click at [539, 213] on p "SMP included for:" at bounding box center [636, 210] width 518 height 11
drag, startPoint x: 507, startPoint y: 201, endPoint x: 499, endPoint y: 220, distance: 20.5
click at [507, 201] on p "Amber's address has been updated accordingly." at bounding box center [636, 200] width 518 height 11
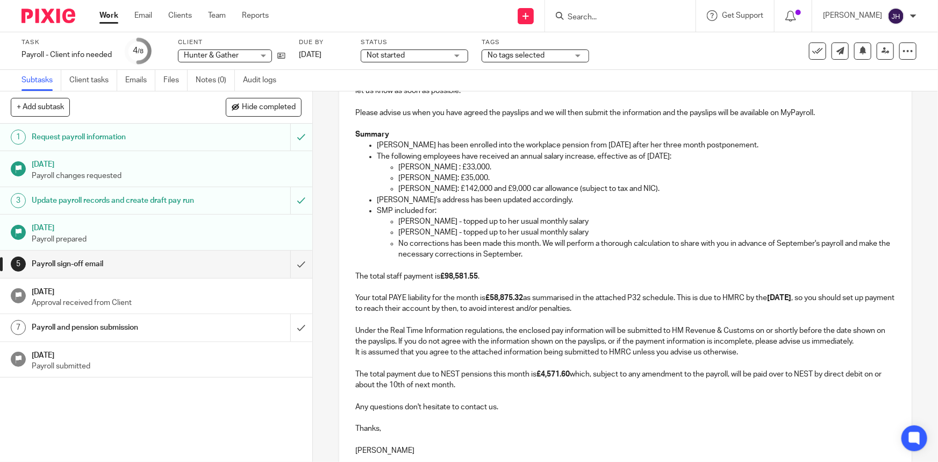
click at [482, 252] on p "No corrections has been made this month. We will perform a thorough calculation…" at bounding box center [646, 249] width 497 height 22
click at [572, 254] on p "No corrections has been made this month. We will perform a thorough calculation…" at bounding box center [646, 249] width 497 height 22
click at [555, 295] on p "The total staff payment is £98,581.55 . Your total PAYE liability for the month…" at bounding box center [625, 287] width 540 height 54
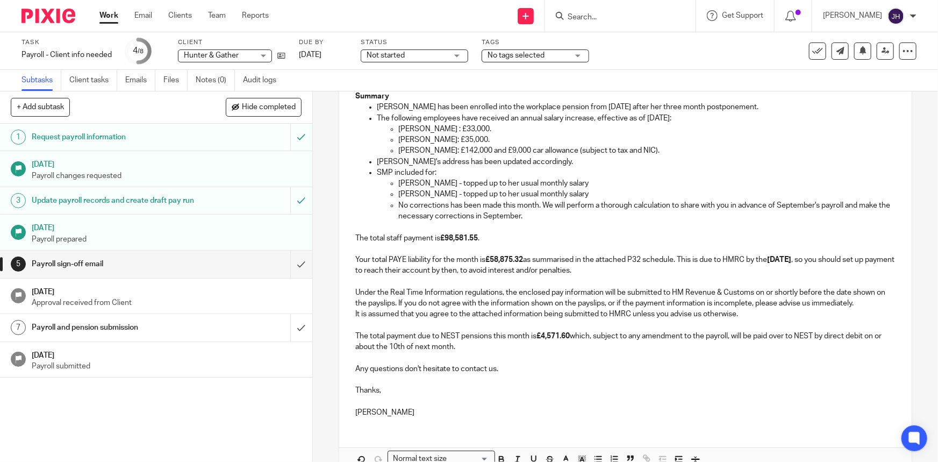
scroll to position [269, 0]
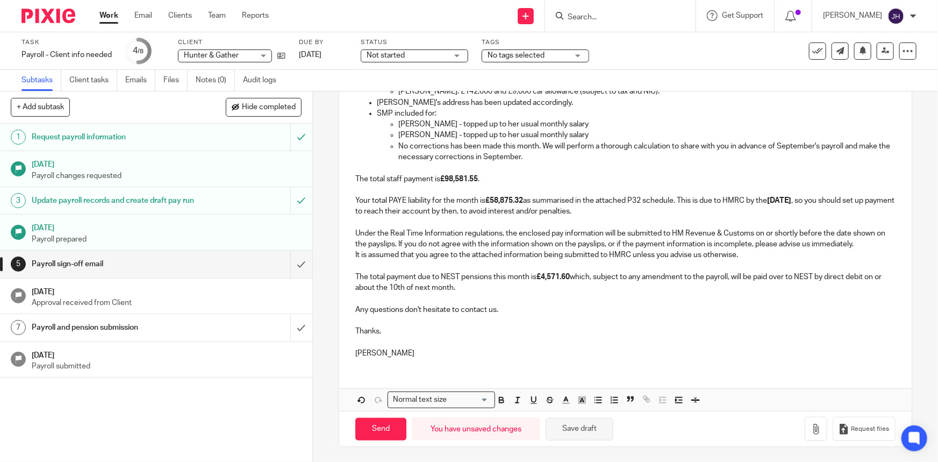
click at [569, 423] on button "Save draft" at bounding box center [580, 429] width 68 height 23
click at [581, 310] on p "Any questions don't hesitate to contact us." at bounding box center [625, 304] width 540 height 22
drag, startPoint x: 532, startPoint y: 292, endPoint x: 532, endPoint y: 309, distance: 16.1
click at [532, 293] on p "Any questions don't hesitate to contact us." at bounding box center [625, 304] width 540 height 22
click at [811, 426] on icon "button" at bounding box center [816, 429] width 11 height 11
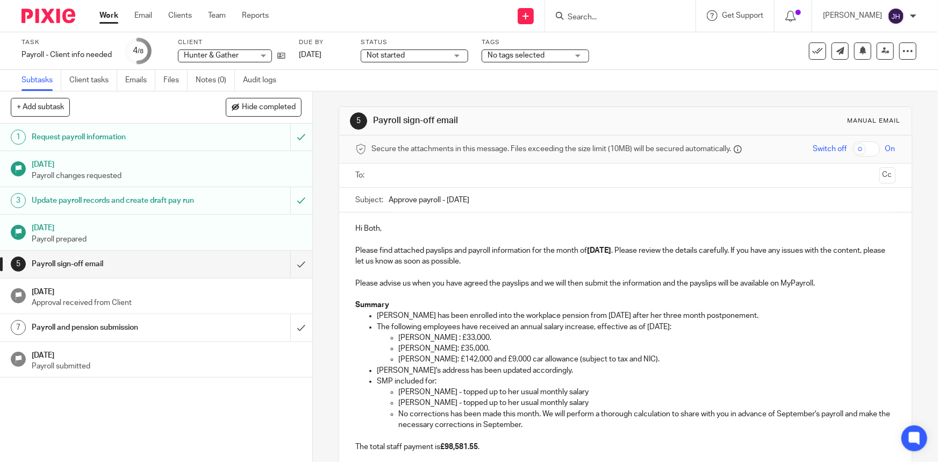
scroll to position [0, 0]
click at [430, 177] on input "text" at bounding box center [624, 176] width 499 height 12
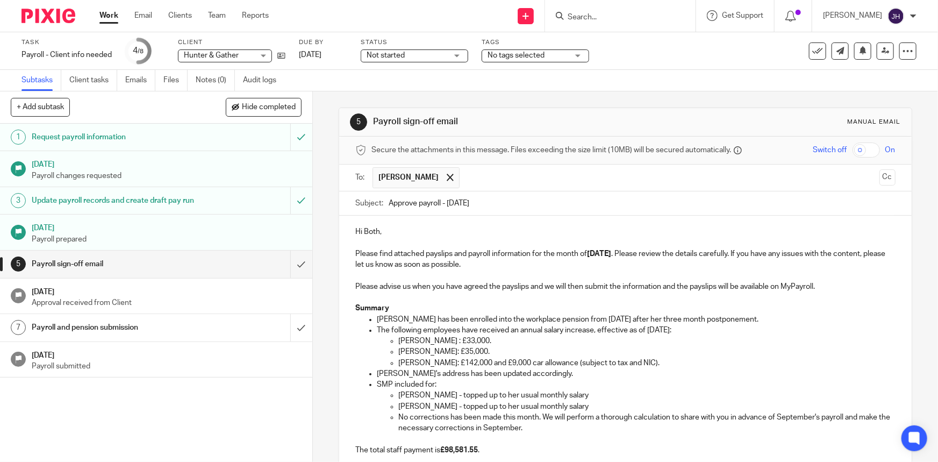
click at [485, 178] on input "text" at bounding box center [670, 177] width 410 height 21
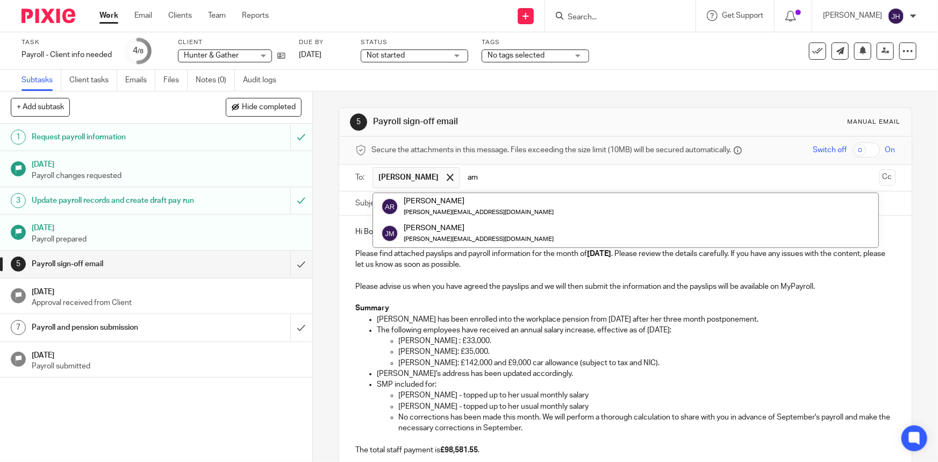
type input "a"
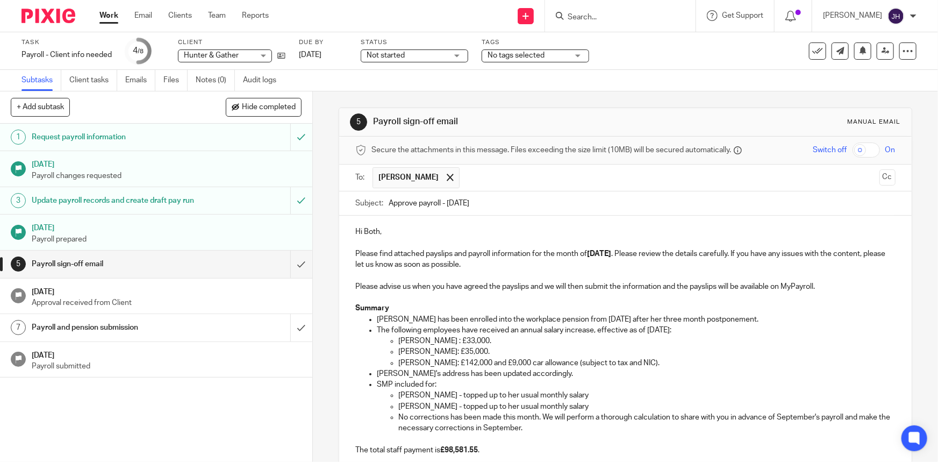
click at [437, 168] on ul "Alan Gerbi" at bounding box center [626, 178] width 506 height 26
click at [465, 177] on input "text" at bounding box center [670, 177] width 410 height 21
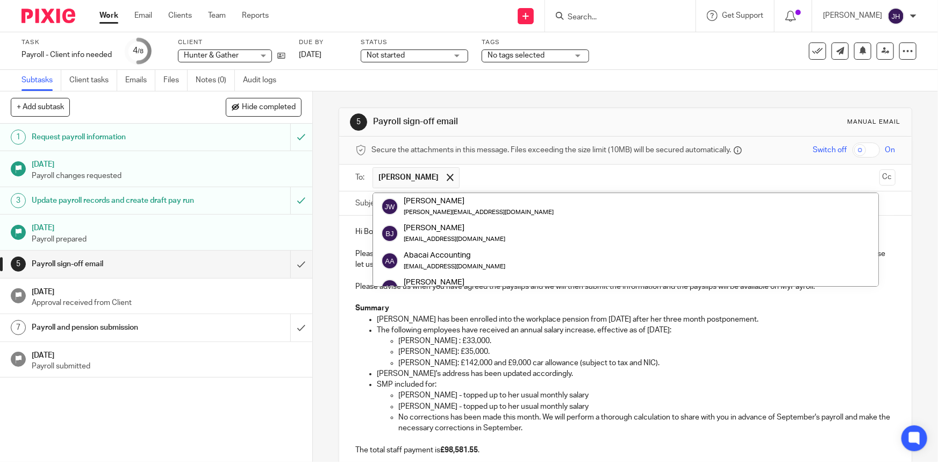
paste input "amber.knight@hunterandgatherfoods.com"
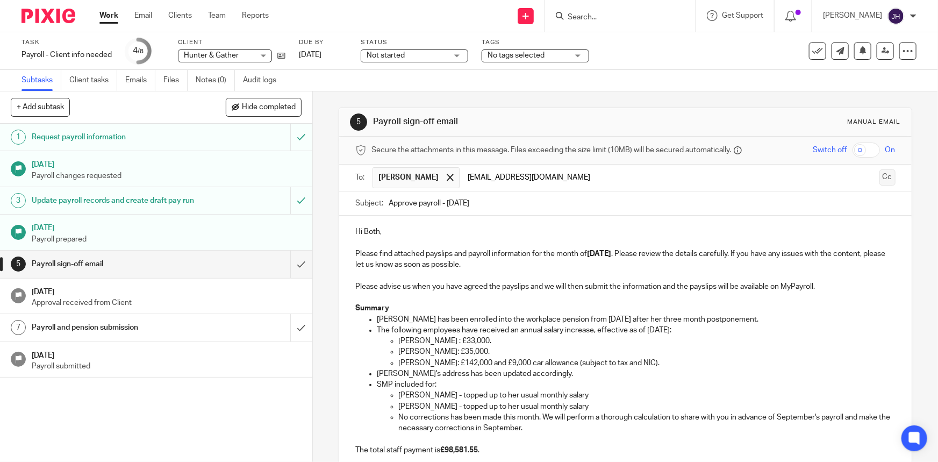
type input "amber.knight@hunterandgatherfoods.com"
click at [880, 178] on button "Cc" at bounding box center [888, 177] width 16 height 16
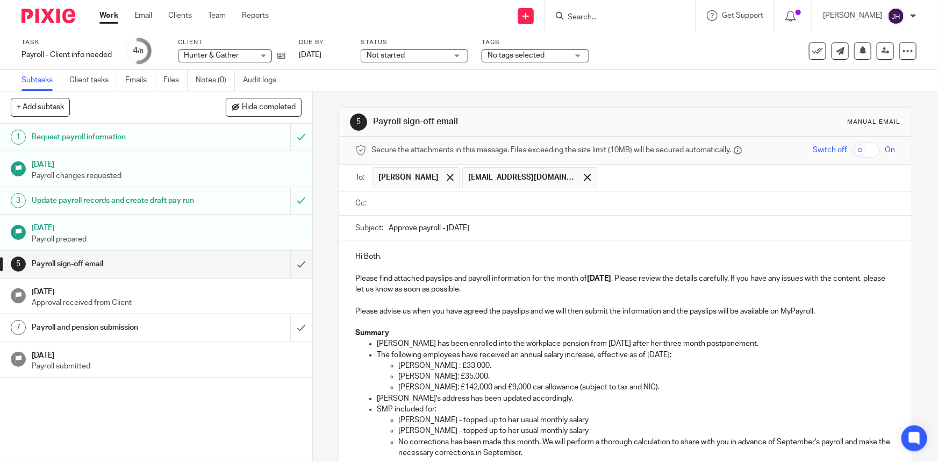
click at [414, 205] on input "text" at bounding box center [633, 203] width 516 height 12
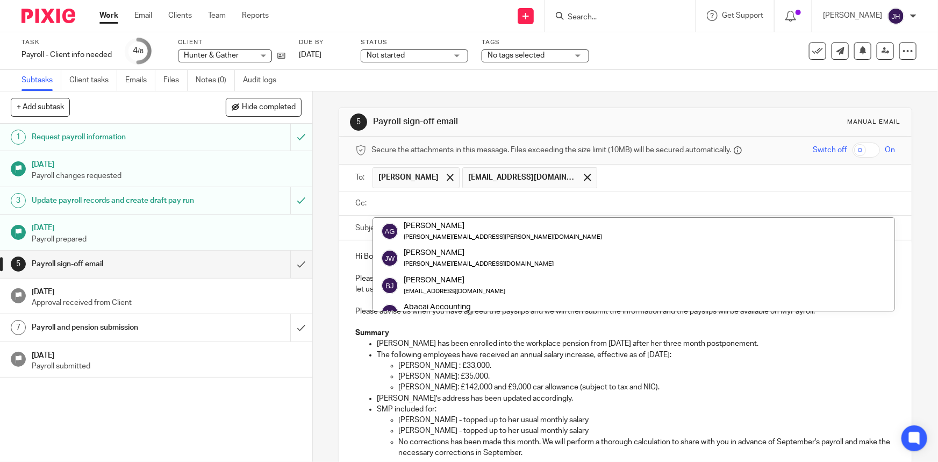
paste input "teamabacai@abacai.co.uk"
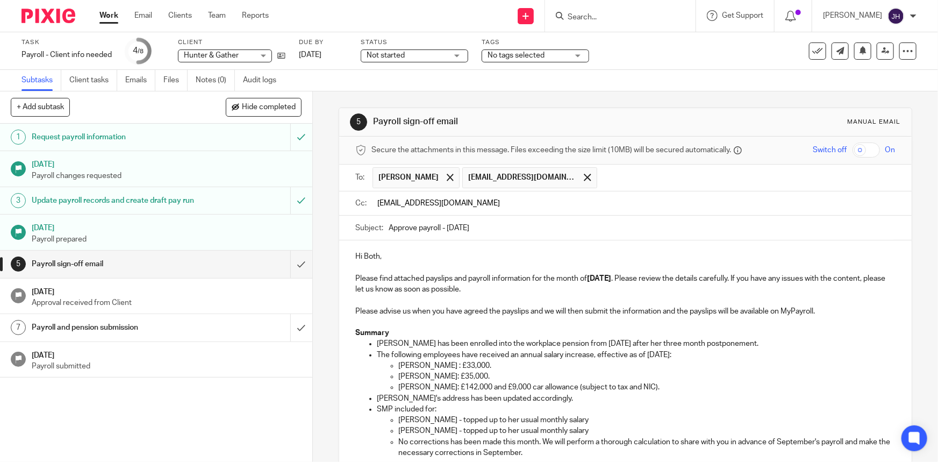
type input "teamabacai@abacai.co.uk"
click at [466, 267] on p "Hi Both, Please find attached payslips and payroll information for the month of…" at bounding box center [625, 273] width 540 height 44
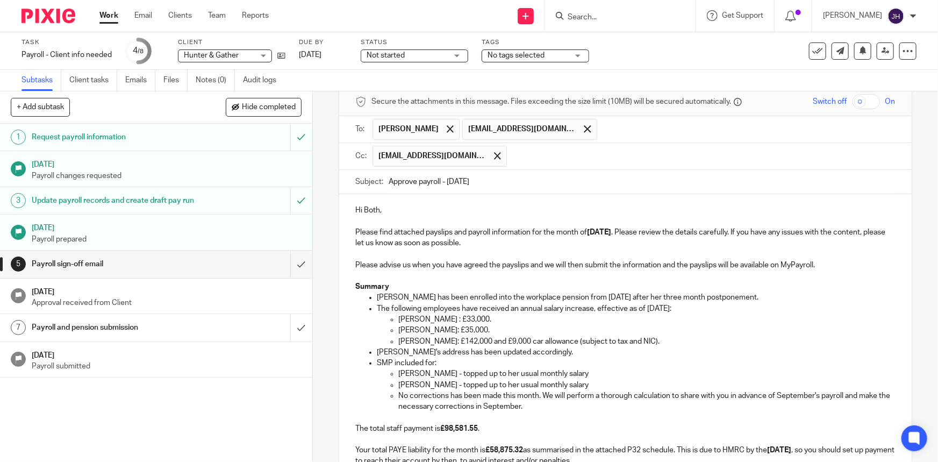
click at [419, 299] on p "Renata Baranauskaite has been enrolled into the workplace pension from 1st Augu…" at bounding box center [636, 297] width 518 height 11
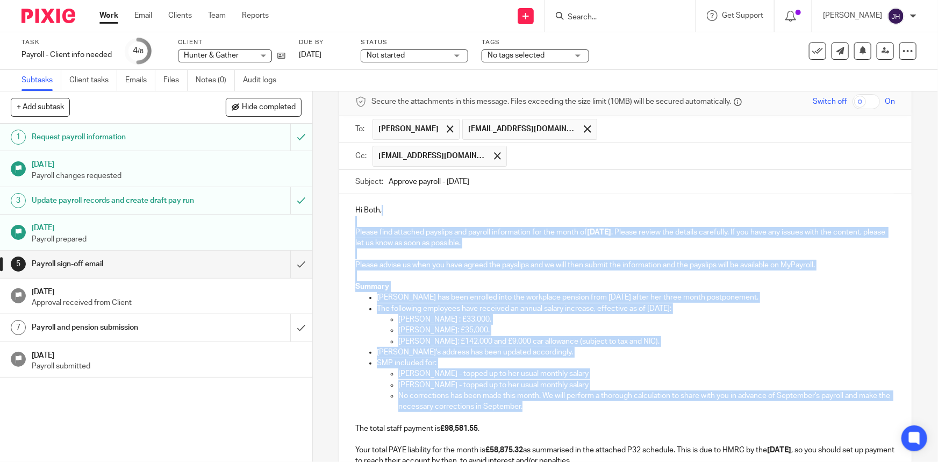
drag, startPoint x: 403, startPoint y: 223, endPoint x: 566, endPoint y: 406, distance: 245.2
click at [566, 406] on div "Hi Both, Please find attached payslips and payroll information for the month of…" at bounding box center [625, 405] width 572 height 422
click at [566, 406] on p "No corrections has been made this month. We will perform a thorough calculation…" at bounding box center [646, 401] width 497 height 22
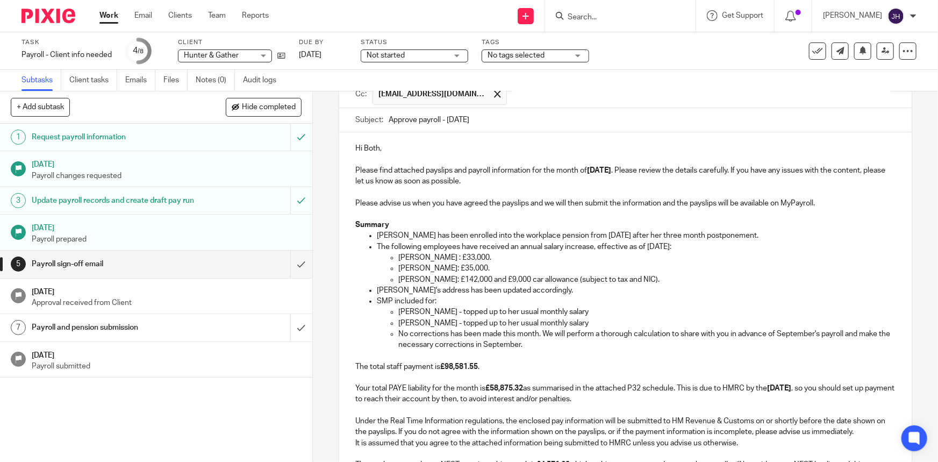
scroll to position [146, 0]
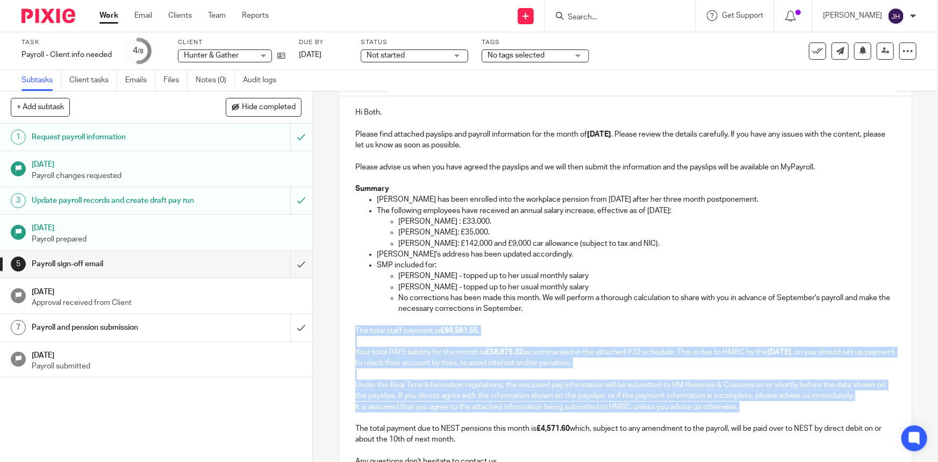
drag, startPoint x: 353, startPoint y: 328, endPoint x: 711, endPoint y: 421, distance: 370.6
click at [711, 421] on div "Hi Both, Please find attached payslips and payroll information for the month of…" at bounding box center [625, 307] width 572 height 422
click at [648, 369] on p "Under the Real Time Information regulations, the enclosed pay information will …" at bounding box center [625, 385] width 540 height 33
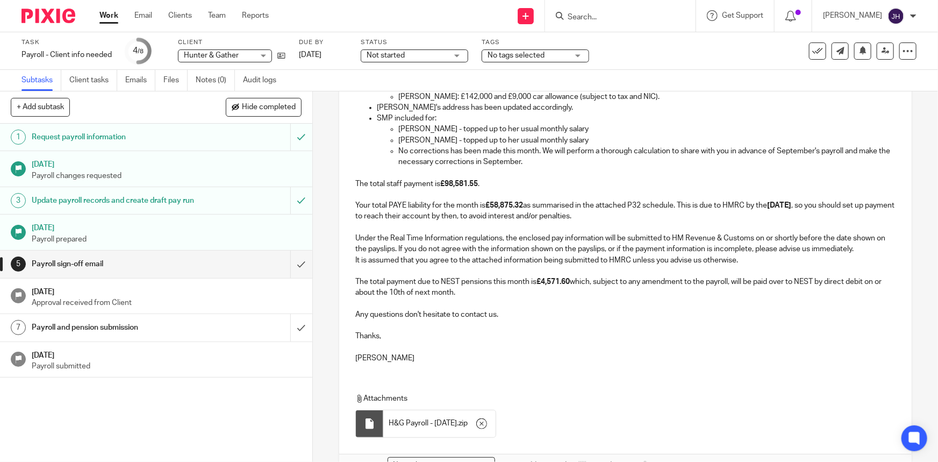
click at [626, 349] on p at bounding box center [625, 347] width 540 height 11
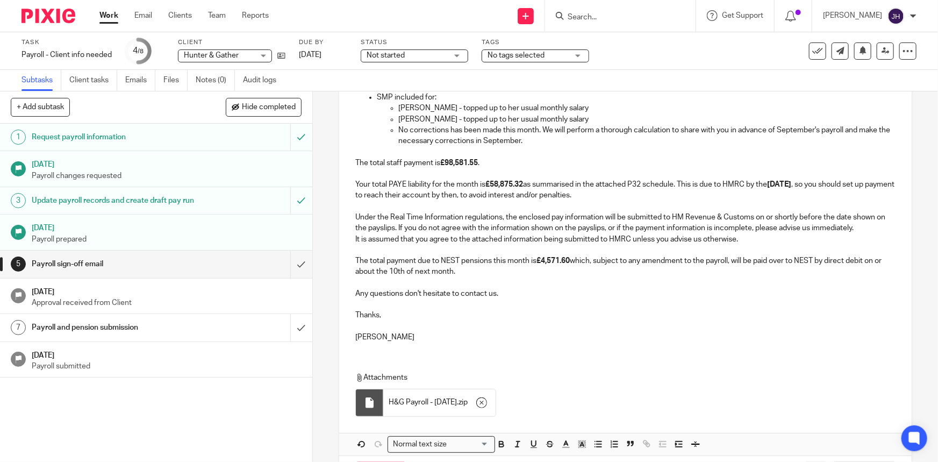
scroll to position [359, 0]
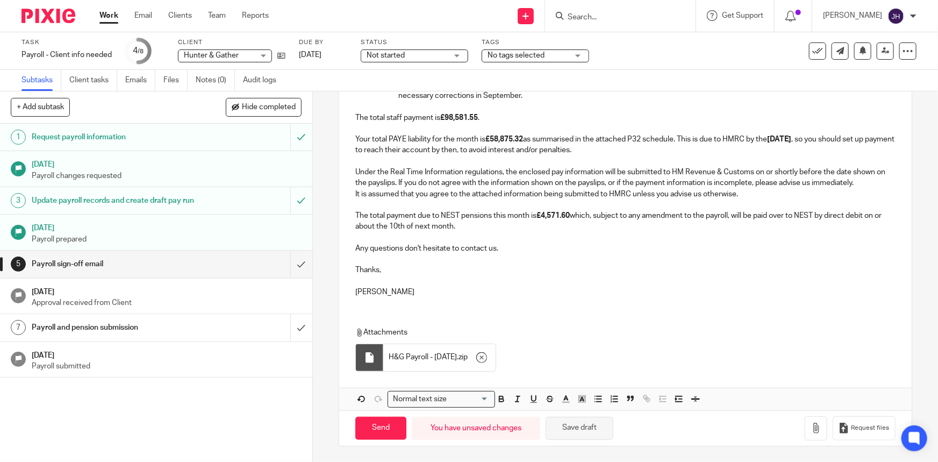
click at [588, 425] on button "Save draft" at bounding box center [580, 428] width 68 height 23
click at [362, 432] on input "Send" at bounding box center [380, 428] width 51 height 23
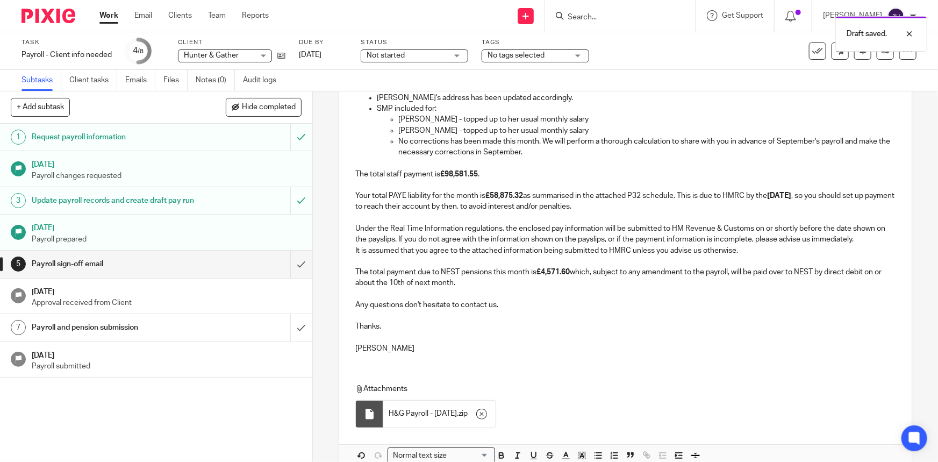
scroll to position [310, 0]
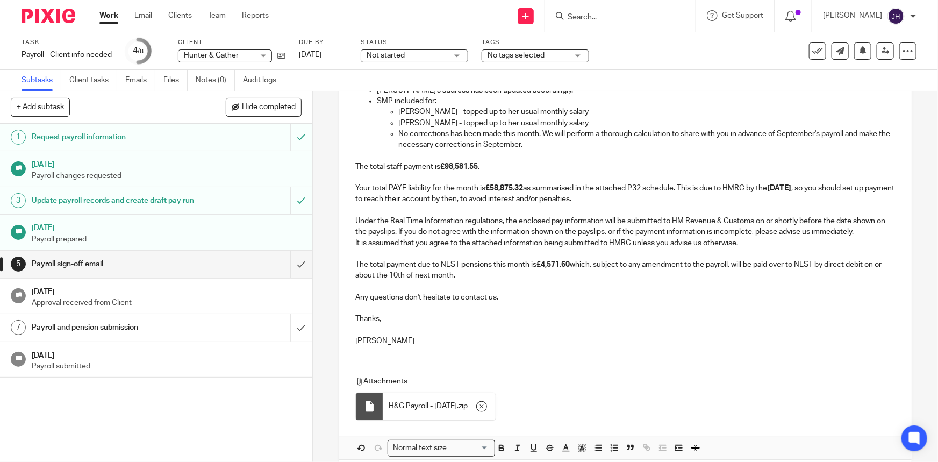
type input "Sent"
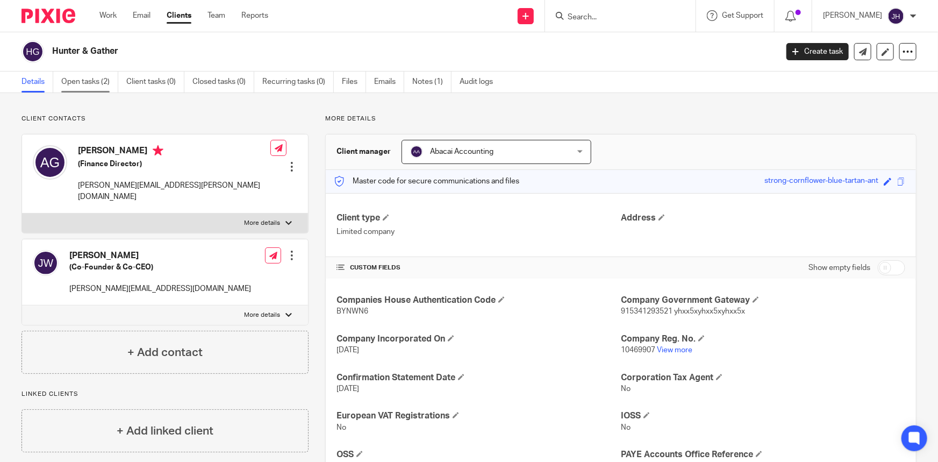
click at [86, 80] on link "Open tasks (2)" at bounding box center [89, 82] width 57 height 21
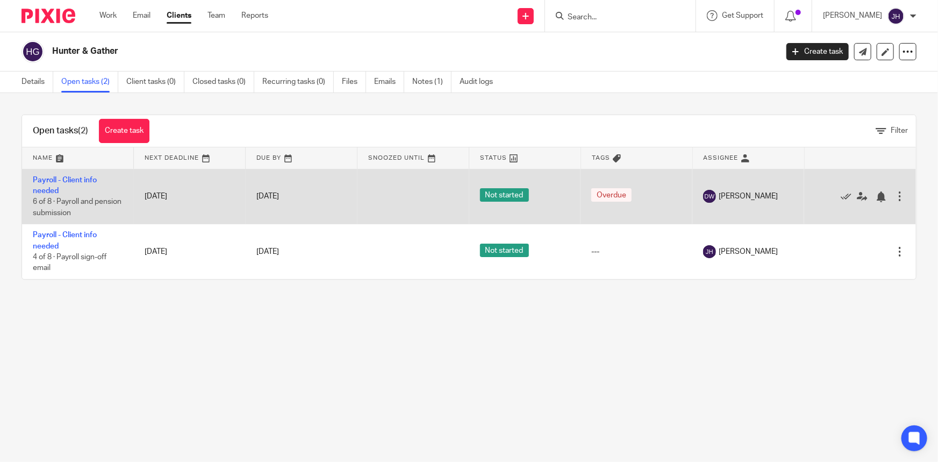
click at [80, 185] on td "Payroll - Client info needed 6 of 8 · Payroll and pension submission" at bounding box center [78, 196] width 112 height 55
click at [68, 181] on link "Payroll - Client info needed" at bounding box center [65, 185] width 64 height 18
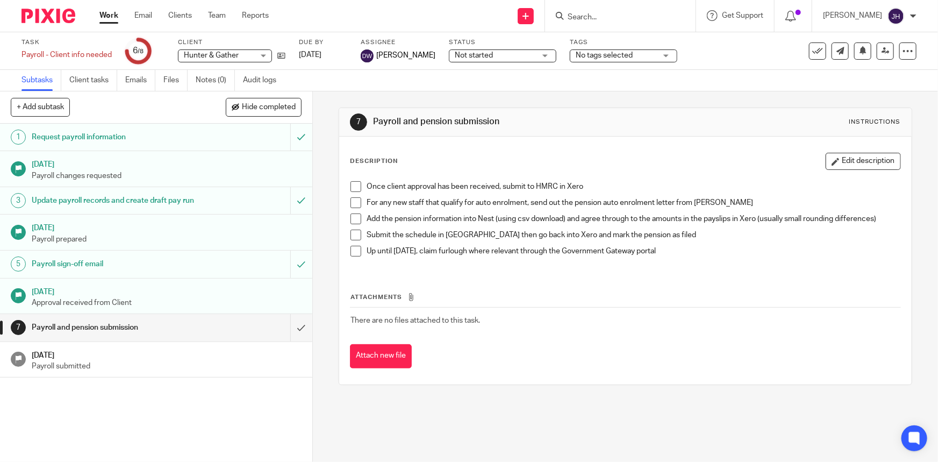
click at [131, 272] on h1 "Payroll sign-off email" at bounding box center [114, 264] width 165 height 16
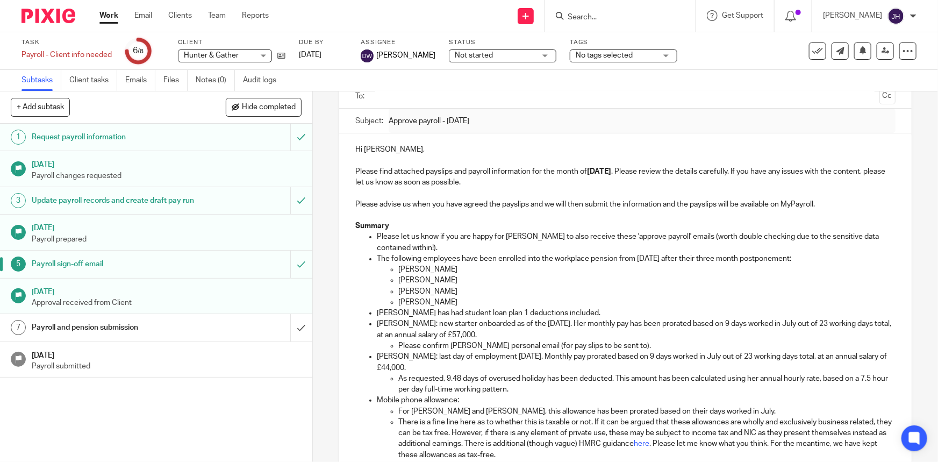
scroll to position [97, 0]
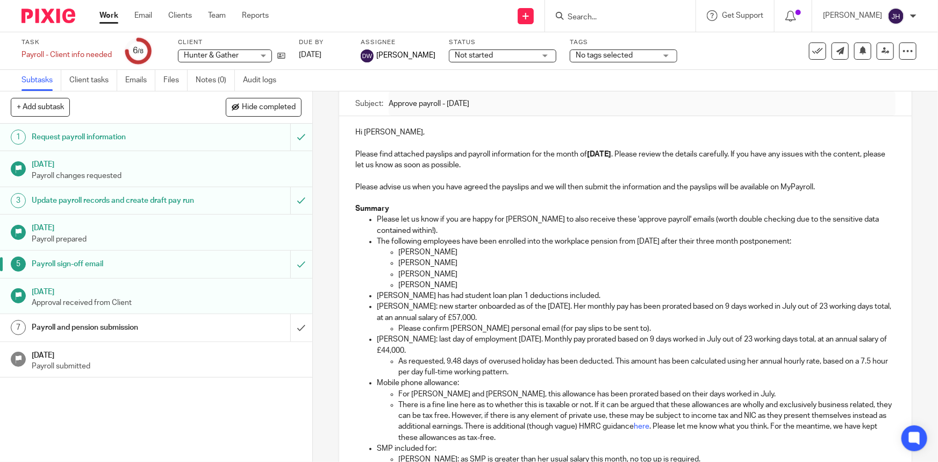
click at [506, 269] on p "[PERSON_NAME]" at bounding box center [646, 274] width 497 height 11
click at [484, 239] on p "The following employees have been enrolled into the workplace pension from [DAT…" at bounding box center [636, 241] width 518 height 11
drag, startPoint x: 484, startPoint y: 239, endPoint x: 779, endPoint y: 242, distance: 294.6
click at [779, 242] on p "The following employees have been enrolled into the workplace pension from [DAT…" at bounding box center [636, 241] width 518 height 11
copy p "been enrolled into the workplace pension from [DATE] after their three month po…"
